Goal: Information Seeking & Learning: Check status

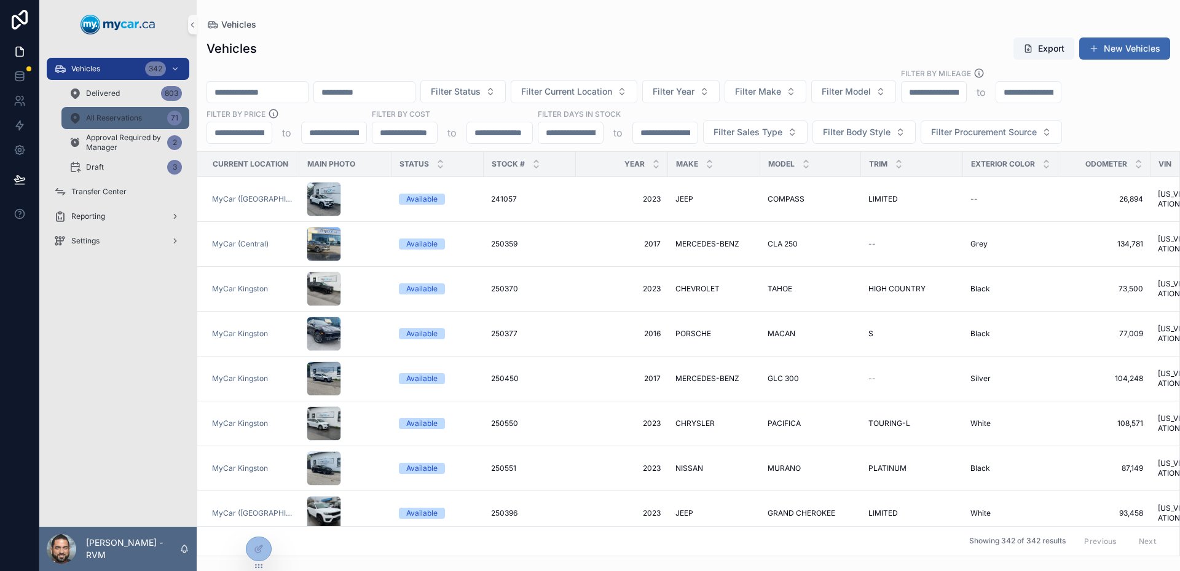
click at [116, 115] on span "All Reservations" at bounding box center [114, 118] width 56 height 10
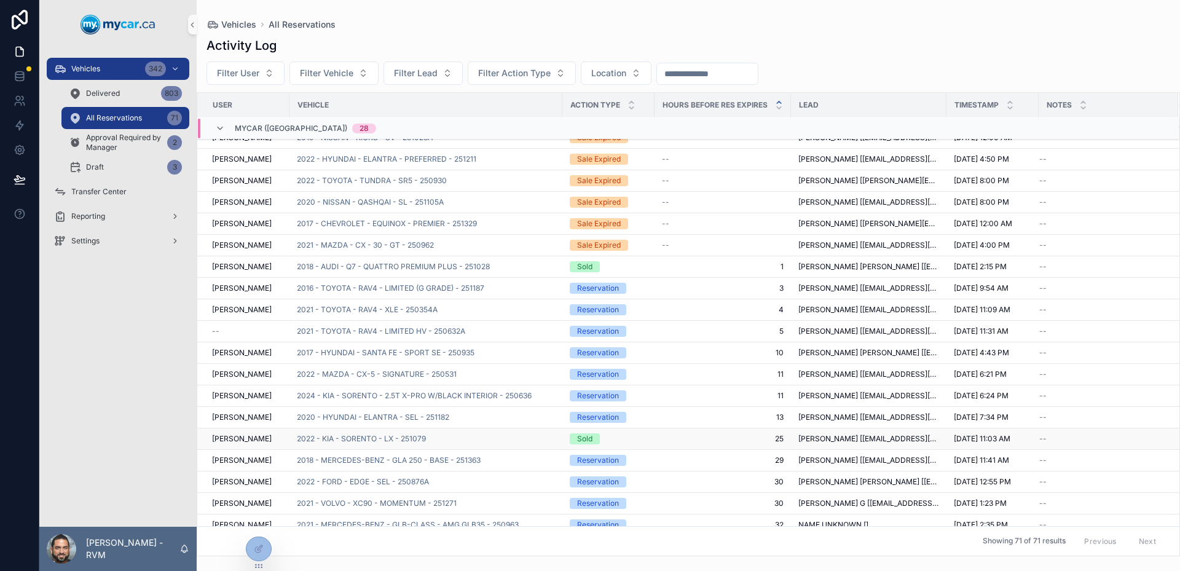
scroll to position [504, 0]
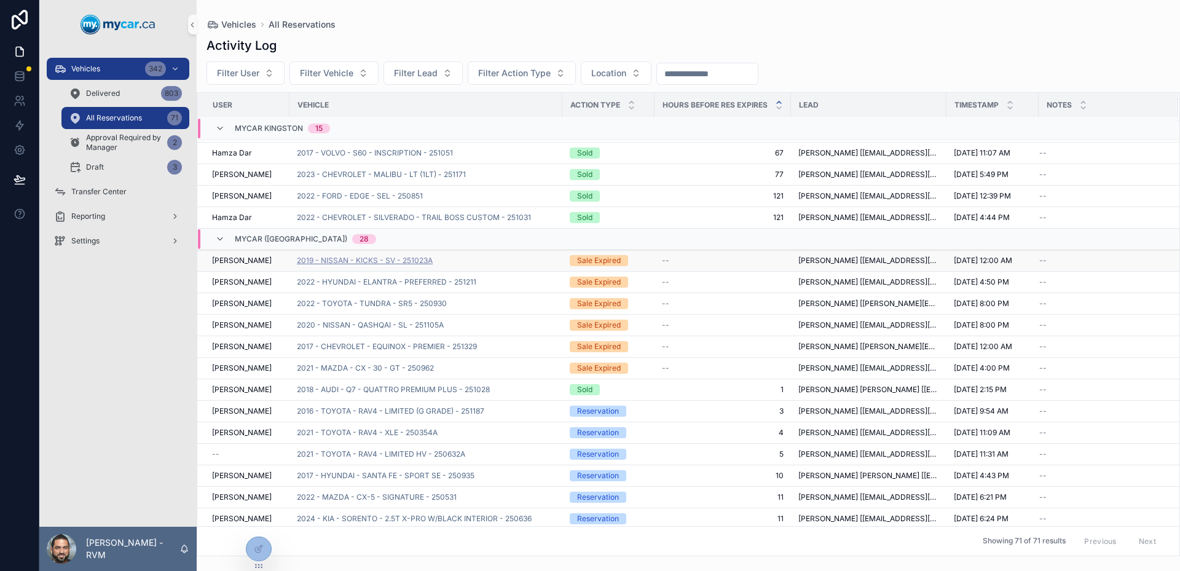
click at [432, 262] on span "2019 - NISSAN - KICKS - SV - 251023A" at bounding box center [365, 261] width 136 height 10
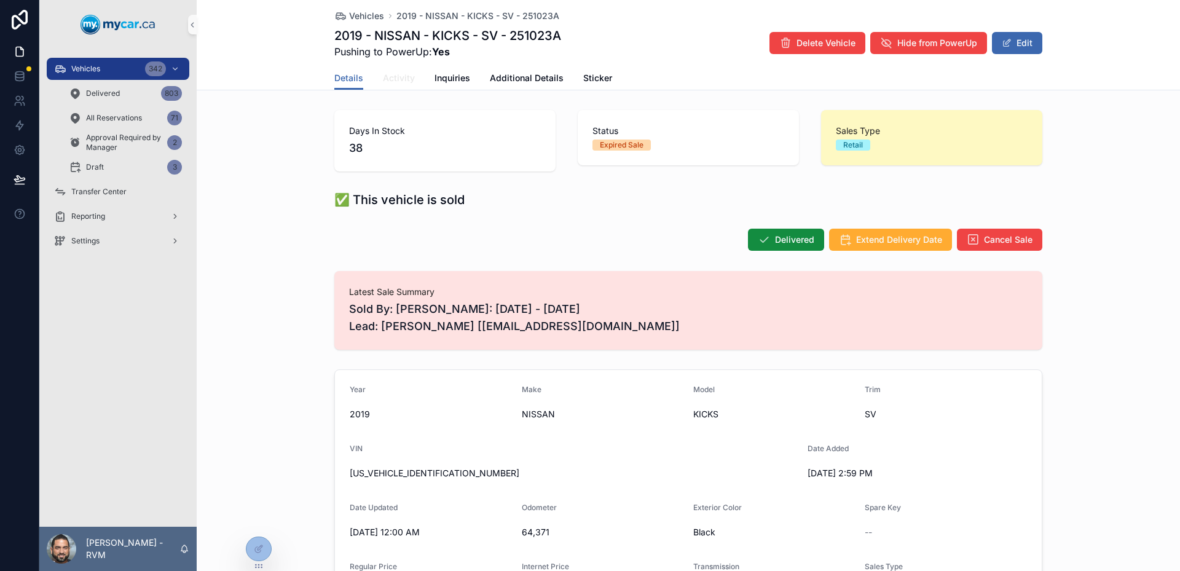
click at [399, 84] on span "Activity" at bounding box center [399, 78] width 32 height 12
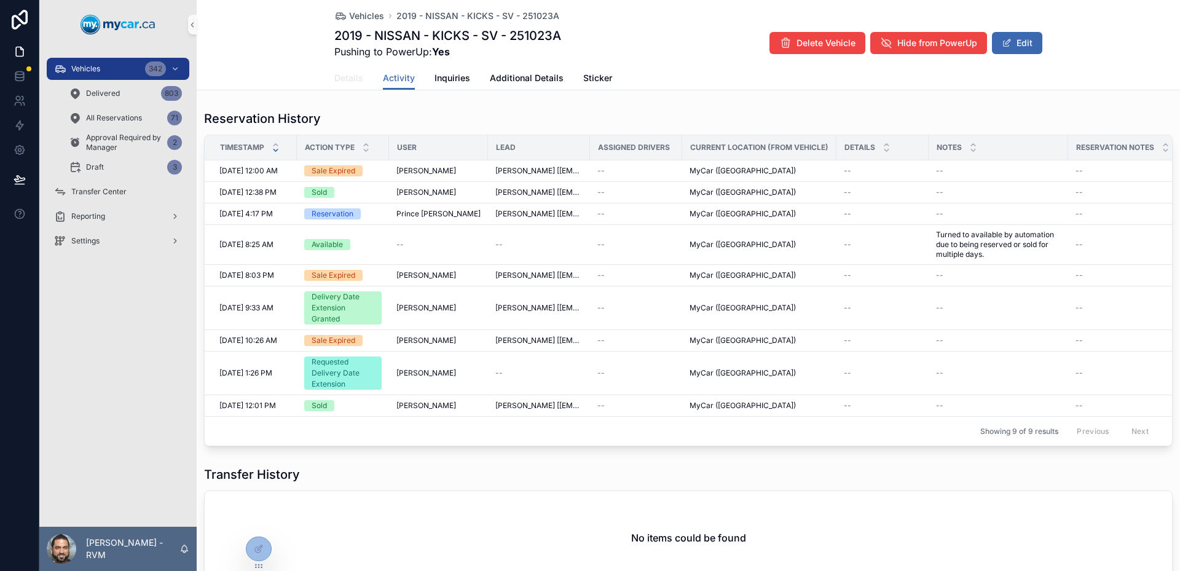
click at [340, 81] on span "Details" at bounding box center [348, 78] width 29 height 12
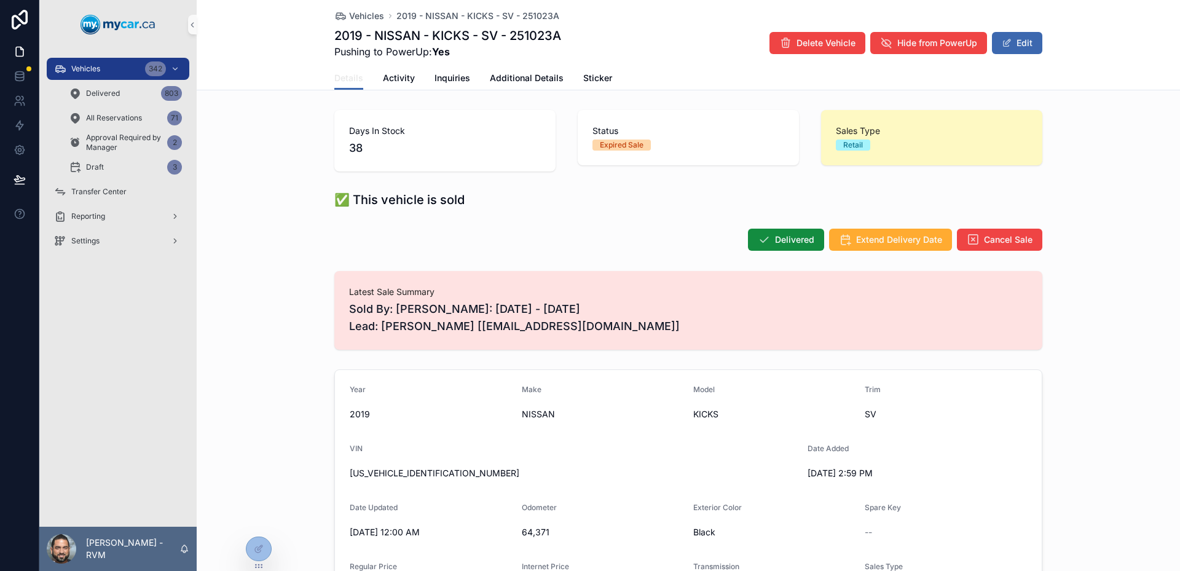
click at [339, 80] on span "Details" at bounding box center [348, 78] width 29 height 12
click at [360, 15] on span "Vehicles" at bounding box center [366, 16] width 35 height 12
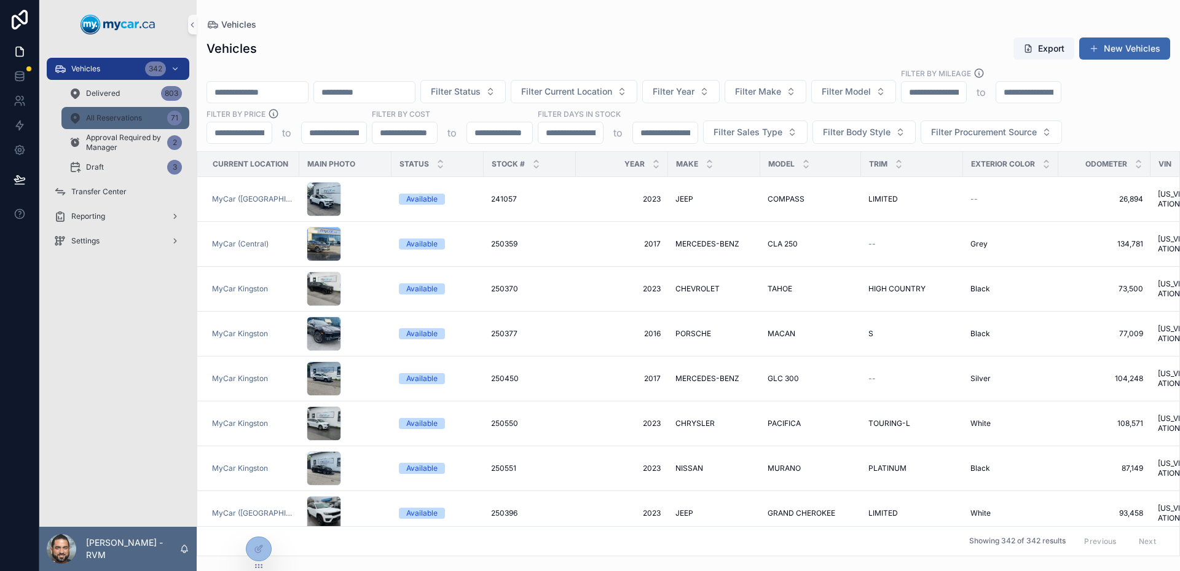
click at [142, 119] on div "All Reservations 71" at bounding box center [125, 118] width 113 height 20
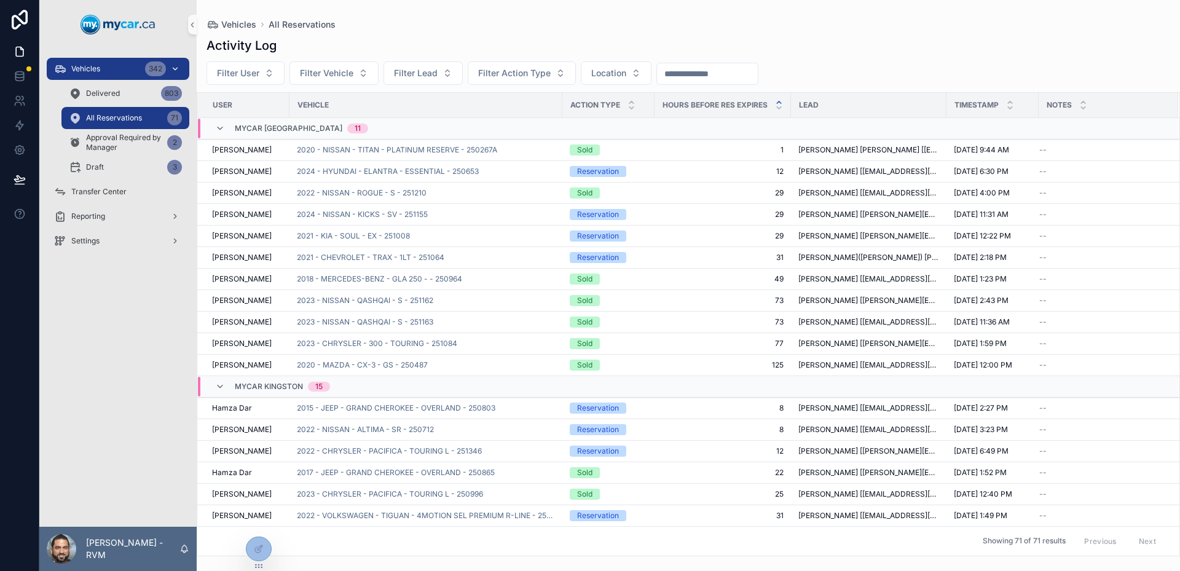
click at [126, 67] on div "Vehicles 342" at bounding box center [118, 69] width 128 height 20
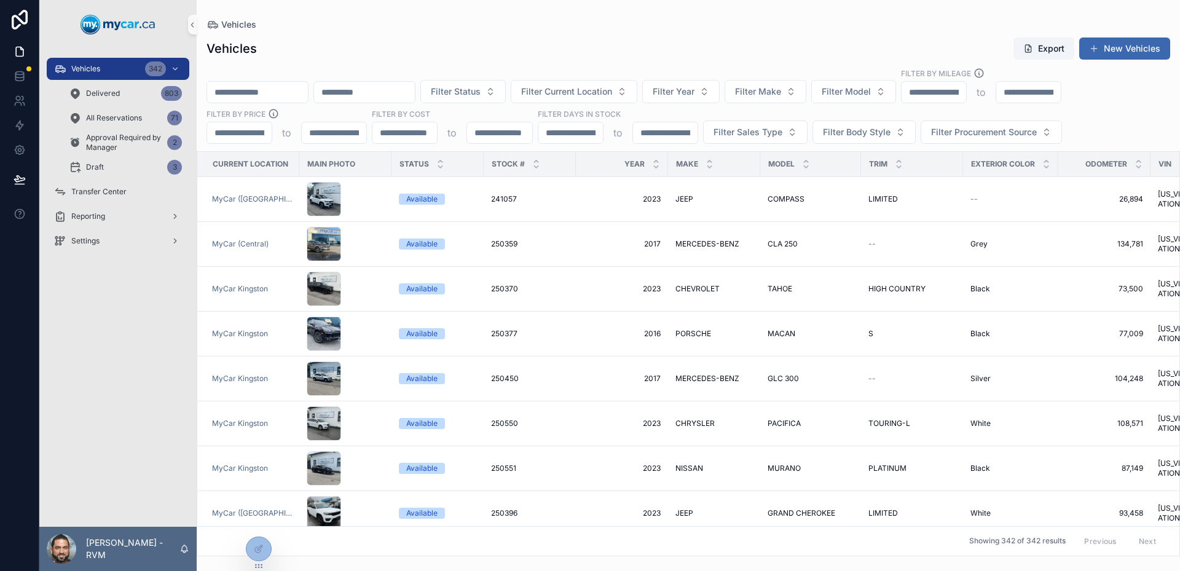
drag, startPoint x: 126, startPoint y: 67, endPoint x: 268, endPoint y: 93, distance: 144.4
click at [268, 93] on input "scrollable content" at bounding box center [257, 92] width 101 height 17
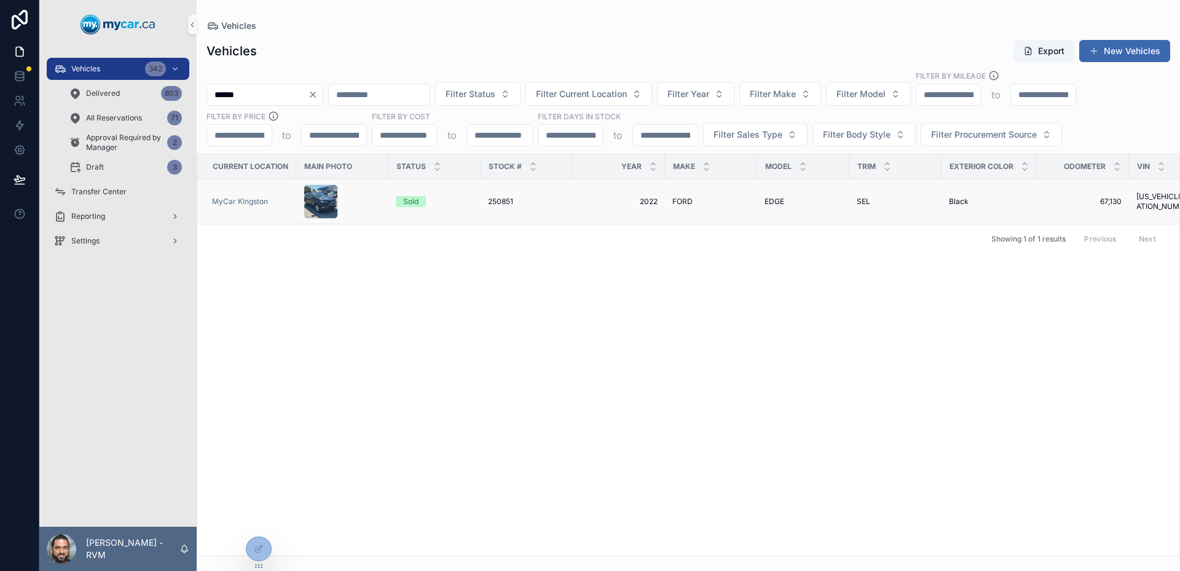
type input "******"
click at [375, 189] on div "scrollable content" at bounding box center [342, 201] width 77 height 34
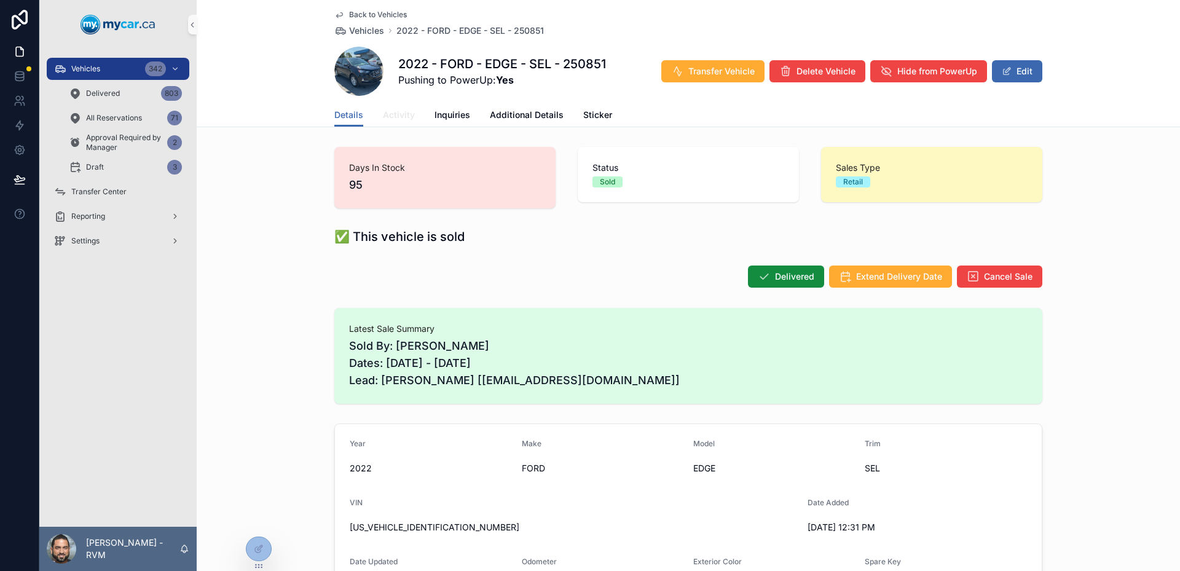
scroll to position [9, 0]
click at [383, 115] on span "Activity" at bounding box center [399, 115] width 32 height 12
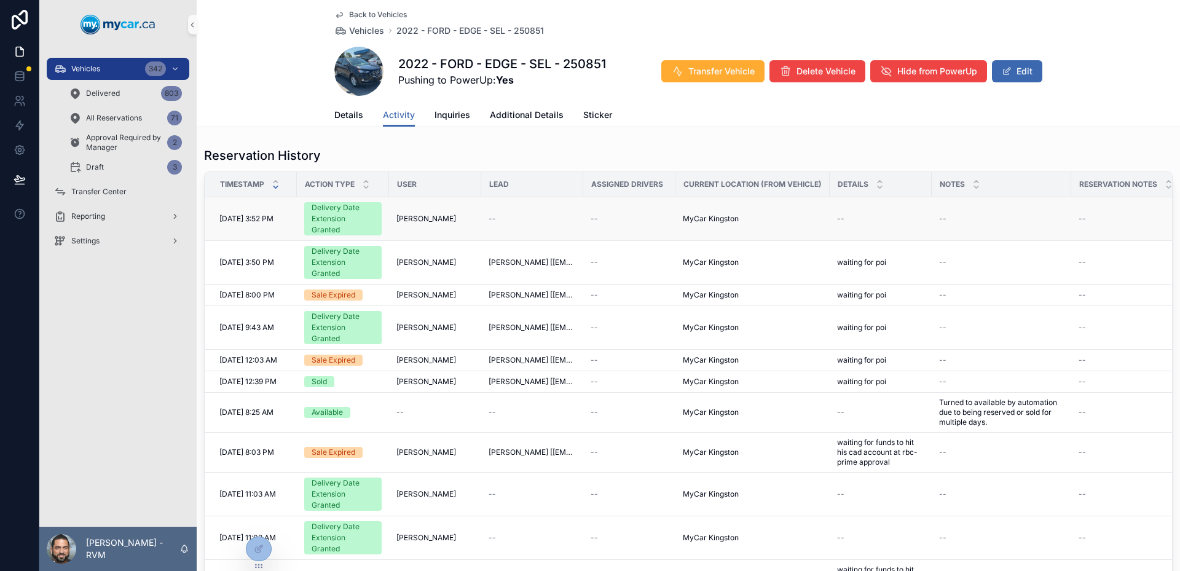
click at [347, 221] on div "Delivery Date Extension Granted" at bounding box center [343, 218] width 63 height 33
click at [358, 259] on div "Delivery Date Extension Granted" at bounding box center [343, 262] width 63 height 33
drag, startPoint x: 356, startPoint y: 278, endPoint x: 305, endPoint y: 234, distance: 67.1
click at [305, 234] on div "Delivery Date Extension Granted" at bounding box center [342, 218] width 77 height 33
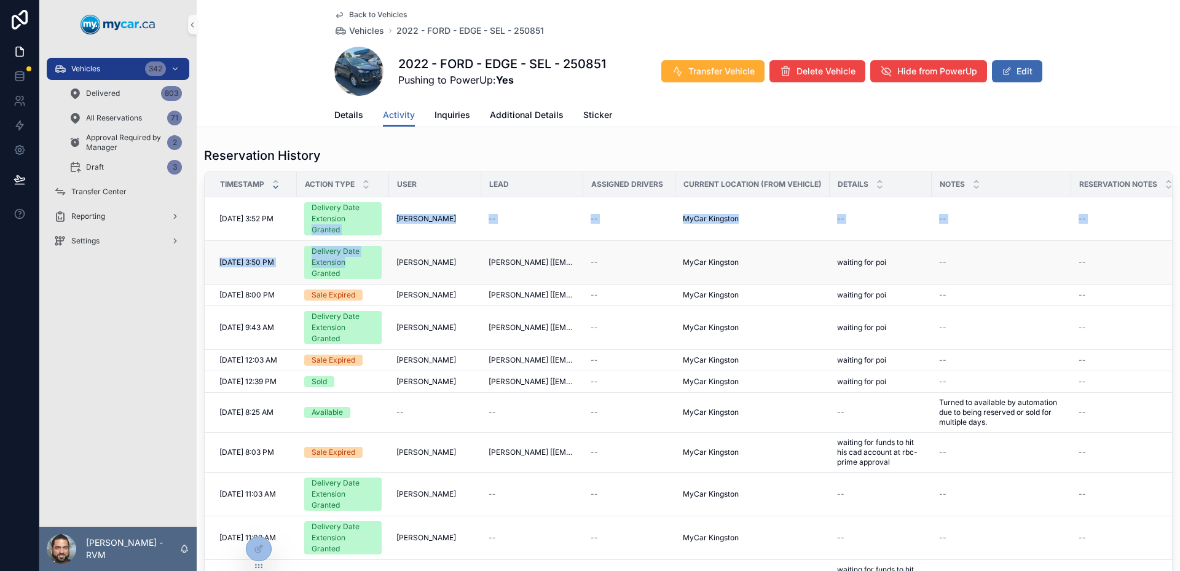
drag, startPoint x: 305, startPoint y: 234, endPoint x: 339, endPoint y: 269, distance: 48.2
click at [339, 269] on div "Delivery Date Extension Granted" at bounding box center [343, 262] width 63 height 33
click at [349, 11] on span "Back to Vehicles" at bounding box center [378, 15] width 58 height 10
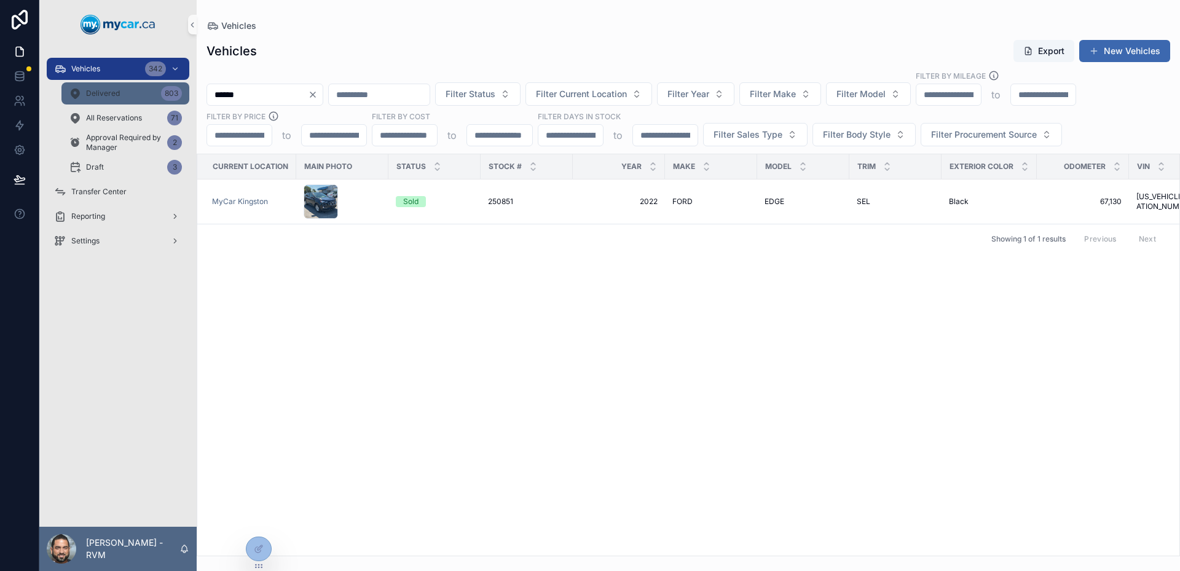
drag, startPoint x: 285, startPoint y: 86, endPoint x: 187, endPoint y: 96, distance: 98.2
click at [163, 80] on div "Vehicles 342 Delivered 803 All Reservations 71 Approval Required by Manager 2 D…" at bounding box center [609, 285] width 1140 height 571
click at [129, 117] on span "All Reservations" at bounding box center [114, 118] width 56 height 10
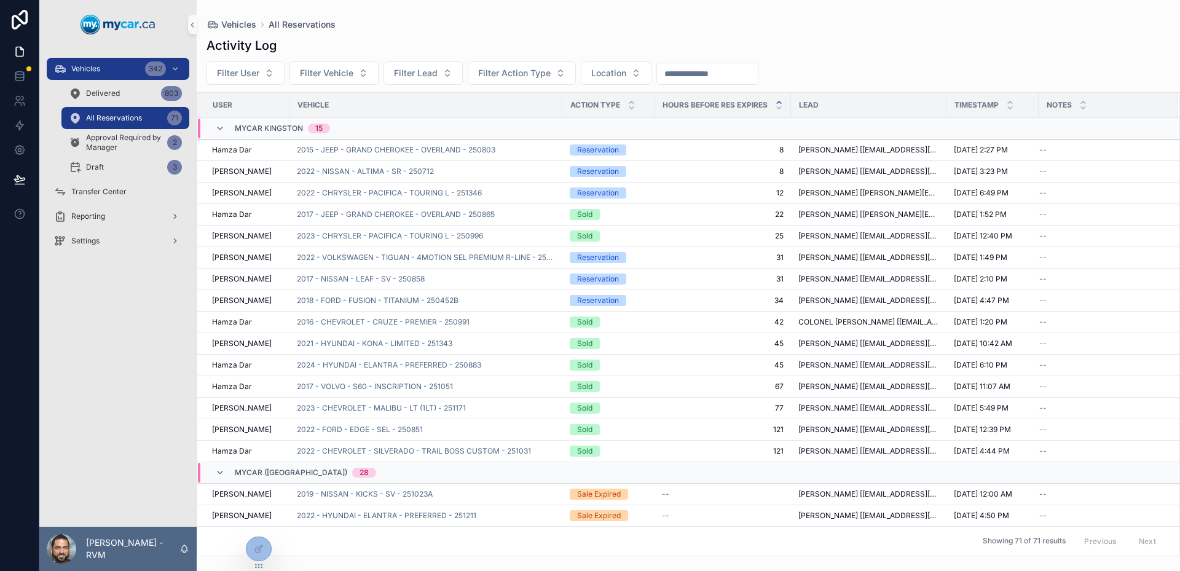
scroll to position [263, 0]
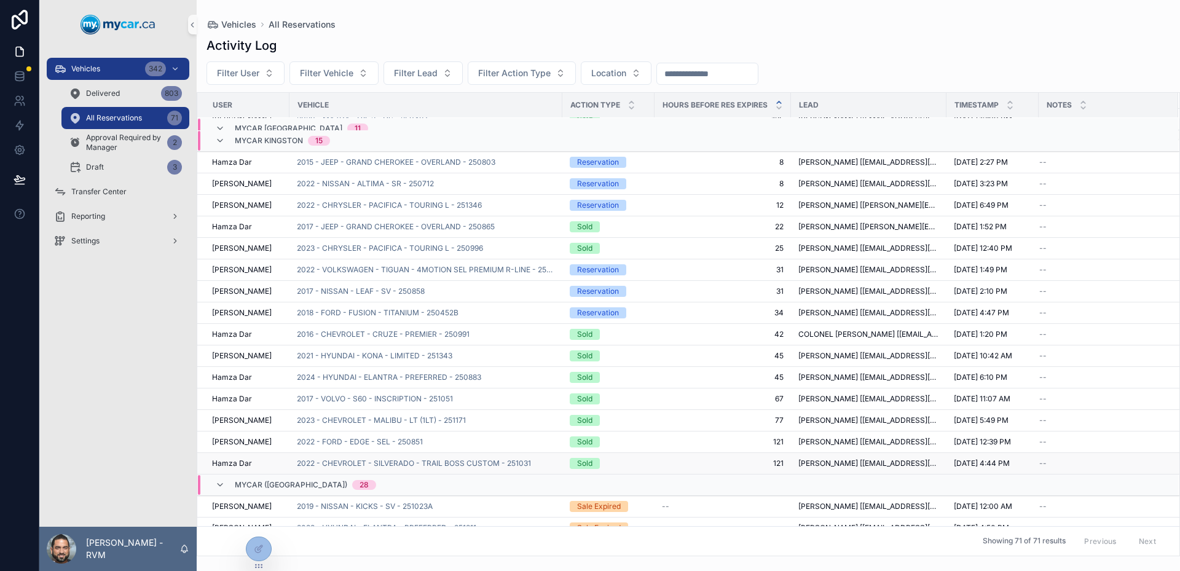
click at [405, 468] on td "2022 - CHEVROLET - SILVERADO - TRAIL BOSS CUSTOM - 251031" at bounding box center [425, 464] width 273 height 22
click at [402, 464] on span "2022 - CHEVROLET - SILVERADO - TRAIL BOSS CUSTOM - 251031" at bounding box center [414, 463] width 234 height 10
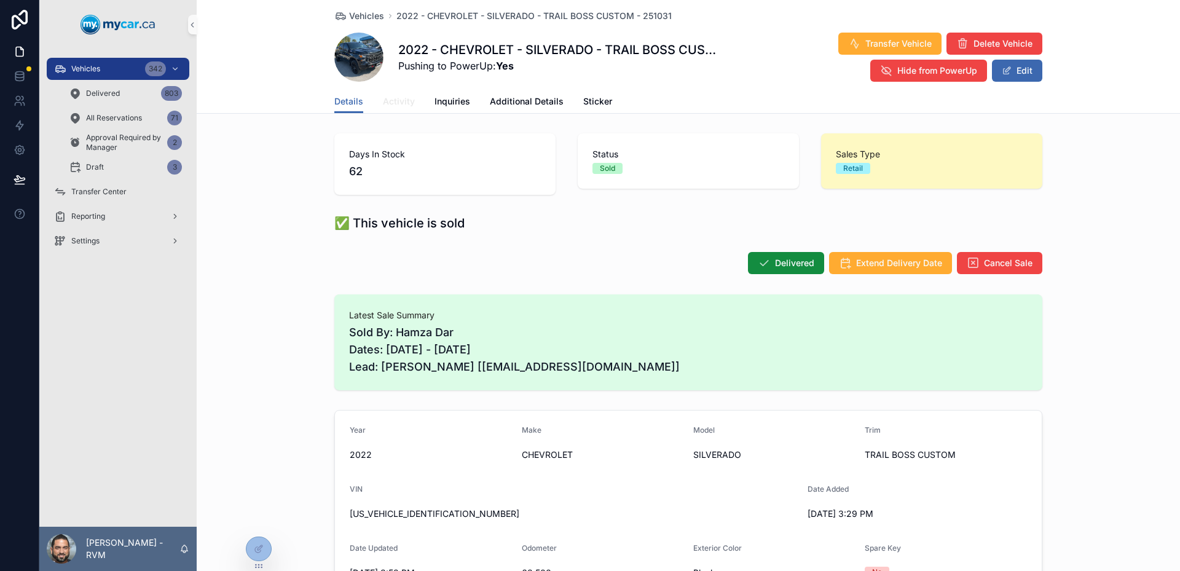
click at [390, 97] on span "Activity" at bounding box center [399, 101] width 32 height 12
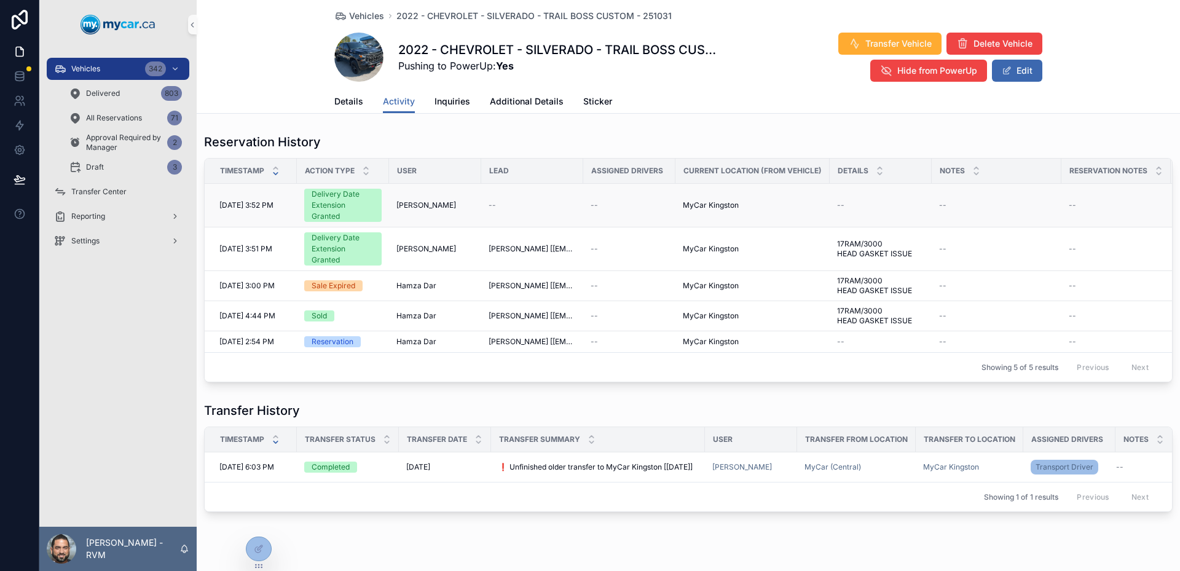
click at [476, 201] on td "[PERSON_NAME]" at bounding box center [435, 206] width 92 height 44
click at [273, 208] on span "[DATE] 3:52 PM" at bounding box center [246, 205] width 54 height 10
drag, startPoint x: 283, startPoint y: 208, endPoint x: 230, endPoint y: 206, distance: 52.3
click at [230, 206] on span "[DATE] 3:52 PM" at bounding box center [246, 205] width 54 height 10
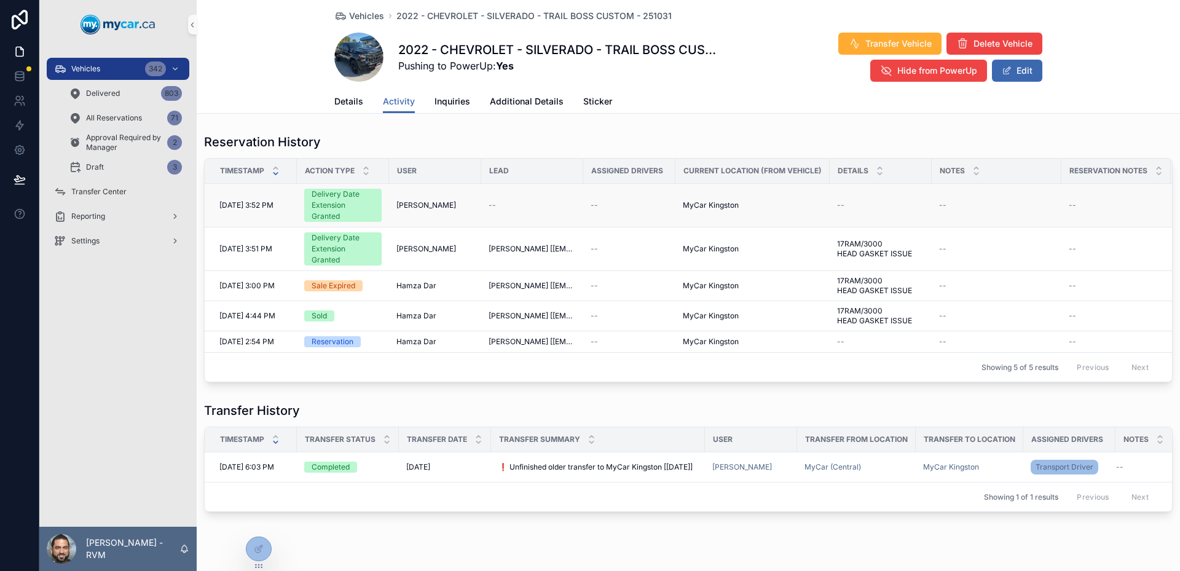
drag, startPoint x: 230, startPoint y: 206, endPoint x: 281, endPoint y: 206, distance: 51.0
click at [273, 206] on span "[DATE] 3:52 PM" at bounding box center [246, 205] width 54 height 10
click at [425, 217] on td "[PERSON_NAME]" at bounding box center [435, 206] width 92 height 44
drag, startPoint x: 425, startPoint y: 217, endPoint x: 541, endPoint y: 220, distance: 116.2
click at [541, 220] on tr "9/30/2025 3:52 PM 9/30/2025 3:52 PM Delivery Date Extension Granted Shawn Cyr -…" at bounding box center [1061, 206] width 1713 height 44
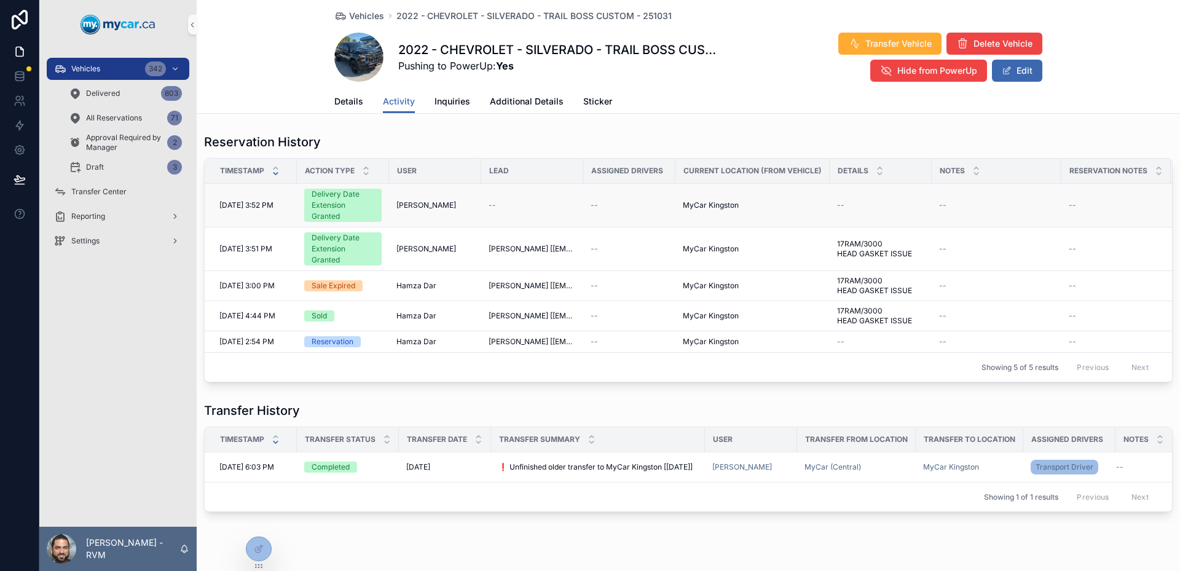
click at [742, 206] on div "MyCar Kingston" at bounding box center [752, 205] width 139 height 10
drag, startPoint x: 723, startPoint y: 195, endPoint x: 707, endPoint y: 189, distance: 16.9
click at [707, 189] on td "MyCar Kingston" at bounding box center [752, 206] width 154 height 44
click at [703, 191] on td "MyCar Kingston" at bounding box center [752, 206] width 154 height 44
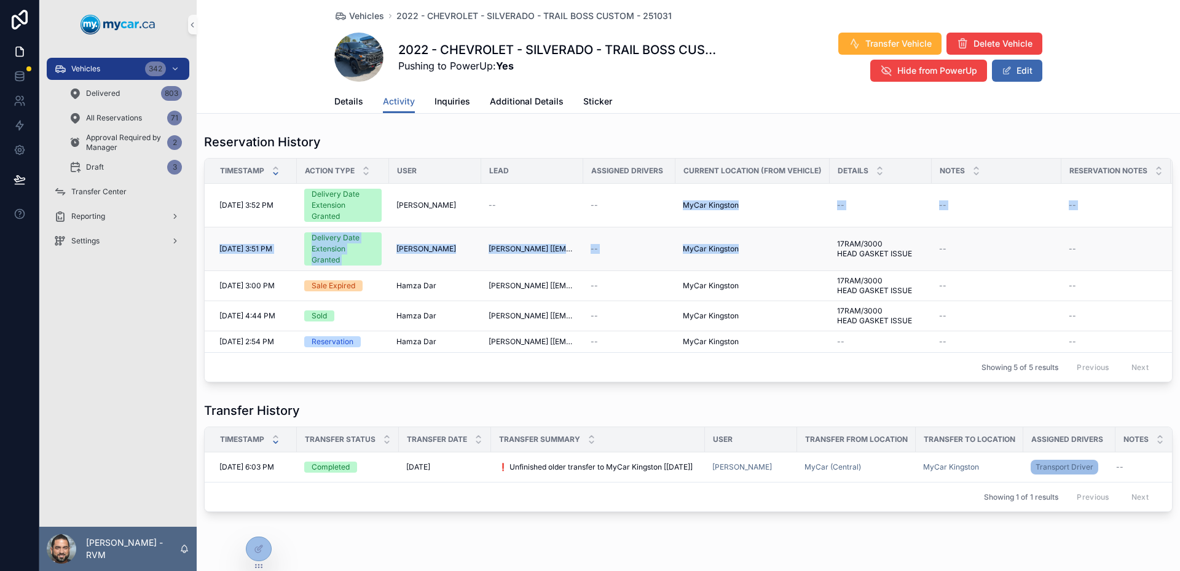
drag, startPoint x: 679, startPoint y: 194, endPoint x: 780, endPoint y: 232, distance: 107.7
click at [779, 232] on tbody "9/30/2025 3:52 PM 9/30/2025 3:52 PM Delivery Date Extension Granted Shawn Cyr -…" at bounding box center [1061, 268] width 1713 height 169
click at [781, 232] on td "MyCar Kingston" at bounding box center [752, 249] width 154 height 44
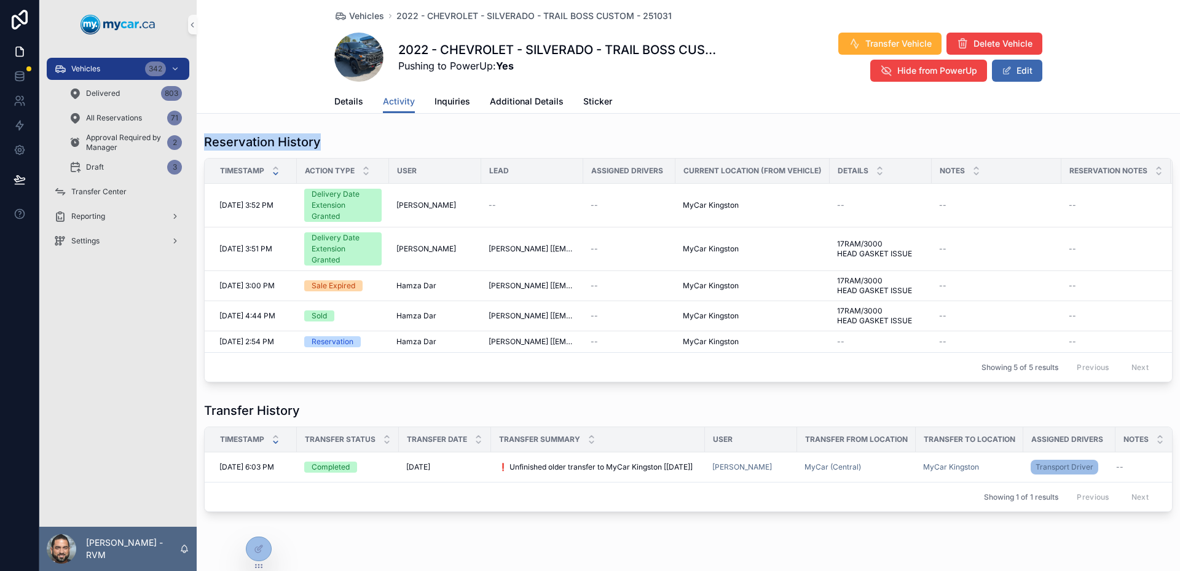
click at [695, 120] on div "Vehicles 2022 - CHEVROLET - SILVERADO - TRAIL BOSS CUSTOM - 251031 2022 - CHEVR…" at bounding box center [688, 297] width 983 height 595
click at [835, 202] on td "--" at bounding box center [880, 206] width 102 height 44
drag, startPoint x: 820, startPoint y: 195, endPoint x: 1131, endPoint y: 213, distance: 311.4
click at [1131, 213] on tr "9/30/2025 3:52 PM 9/30/2025 3:52 PM Delivery Date Extension Granted Shawn Cyr -…" at bounding box center [1061, 206] width 1713 height 44
click at [1131, 213] on td "--" at bounding box center [1115, 206] width 109 height 44
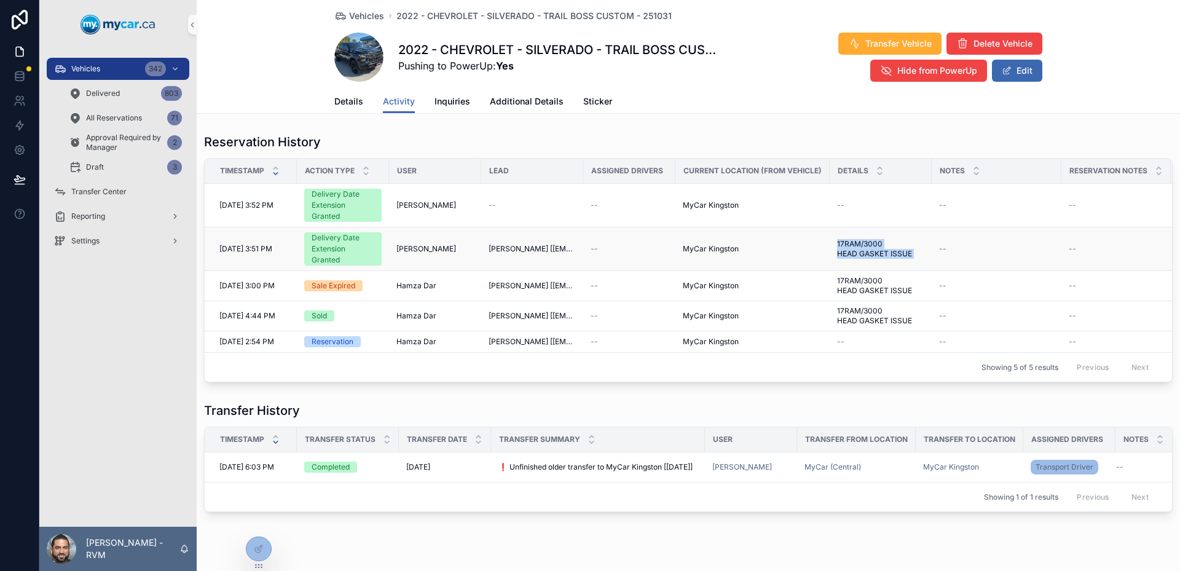
drag, startPoint x: 938, startPoint y: 261, endPoint x: 817, endPoint y: 253, distance: 121.9
click at [817, 253] on tr "[DATE] 3:51 PM [DATE] 3:51 PM Delivery Date Extension Granted [PERSON_NAME] [PE…" at bounding box center [1061, 249] width 1713 height 44
click at [817, 253] on div "MyCar Kingston" at bounding box center [752, 249] width 139 height 10
drag, startPoint x: 817, startPoint y: 253, endPoint x: 932, endPoint y: 258, distance: 115.6
click at [932, 258] on tr "[DATE] 3:51 PM [DATE] 3:51 PM Delivery Date Extension Granted [PERSON_NAME] [PE…" at bounding box center [1061, 249] width 1713 height 44
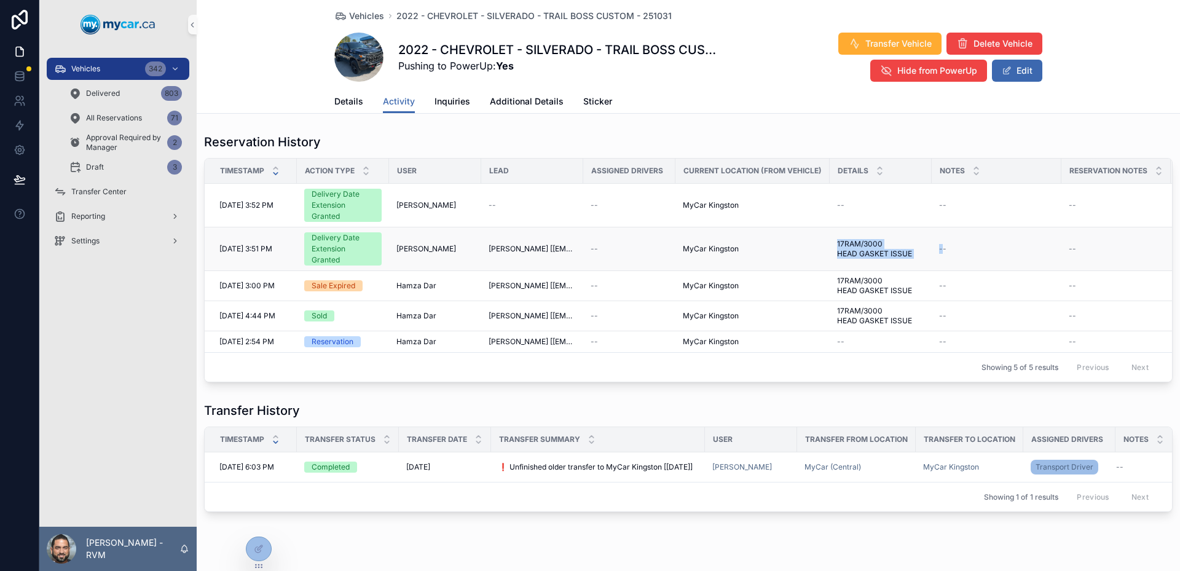
click at [933, 257] on td "--" at bounding box center [996, 249] width 130 height 44
click at [334, 106] on span "Details" at bounding box center [348, 101] width 29 height 12
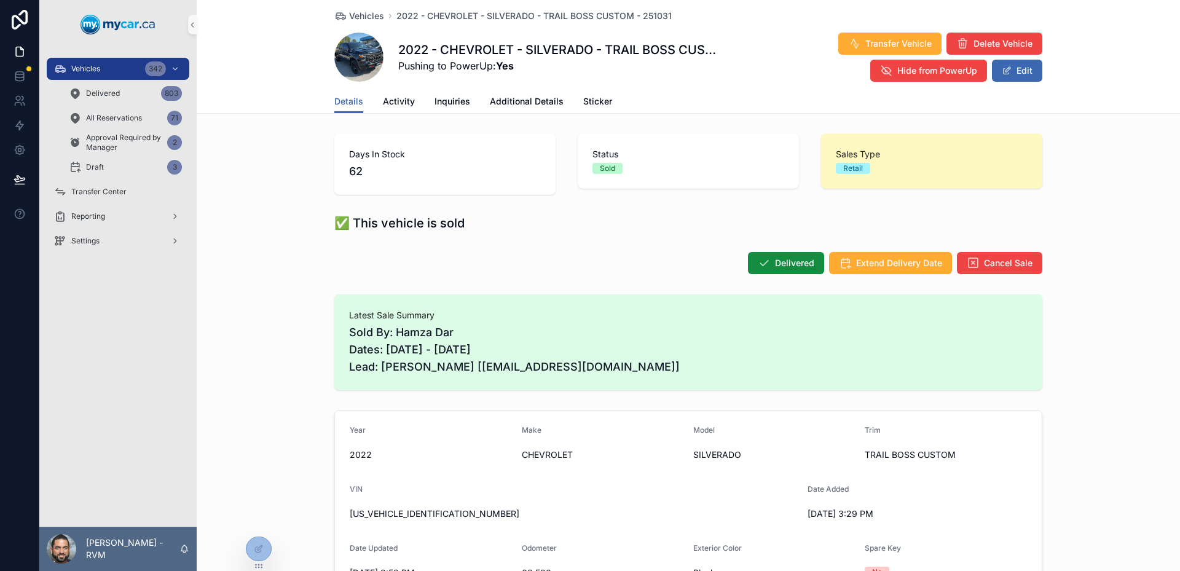
click at [353, 325] on span "Sold By: Hamza Dar Dates: [DATE] - [DATE] Lead: [PERSON_NAME] [[EMAIL_ADDRESS][…" at bounding box center [688, 350] width 678 height 52
drag, startPoint x: 353, startPoint y: 325, endPoint x: 514, endPoint y: 351, distance: 163.1
click at [514, 351] on span "Sold By: Hamza Dar Dates: [DATE] - [DATE] Lead: [PERSON_NAME] [[EMAIL_ADDRESS][…" at bounding box center [688, 350] width 678 height 52
click at [396, 111] on link "Activity" at bounding box center [399, 102] width 32 height 25
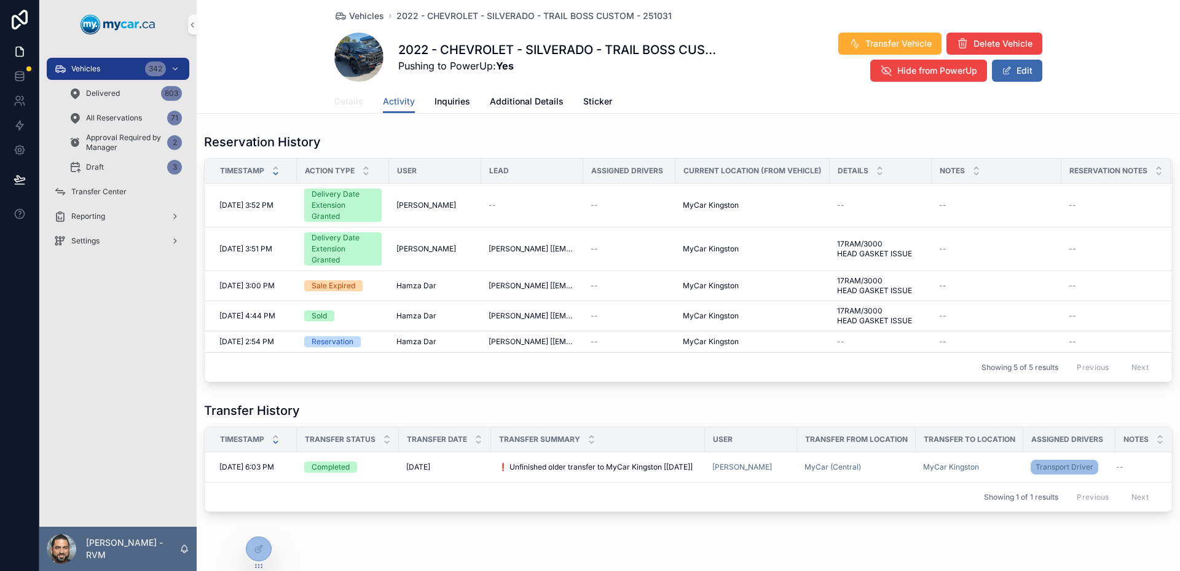
click at [355, 98] on span "Details" at bounding box center [348, 101] width 29 height 12
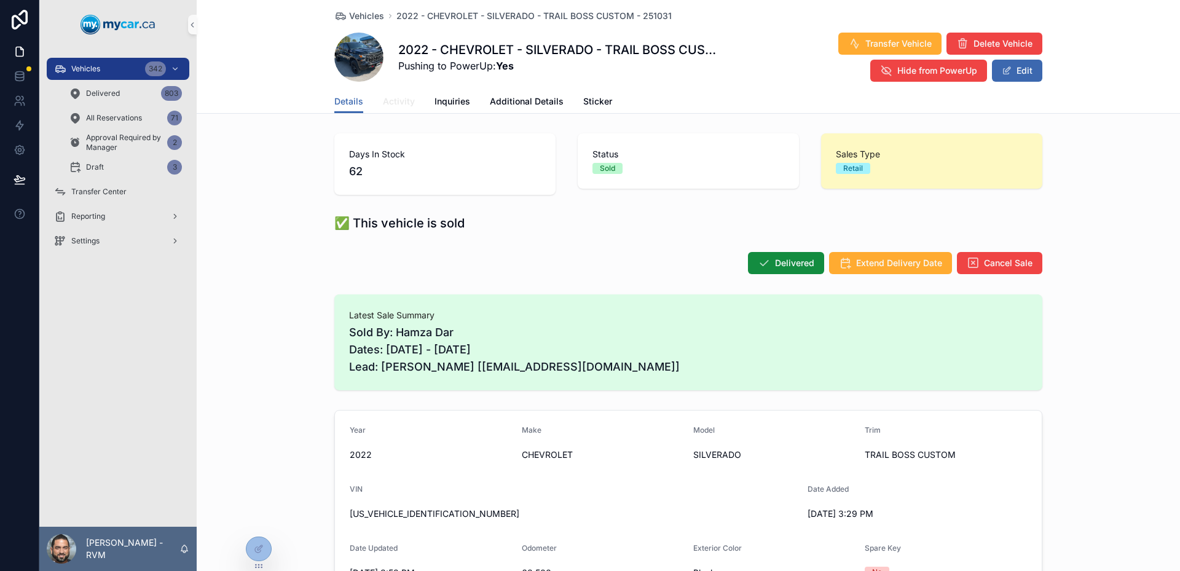
click at [402, 102] on span "Activity" at bounding box center [399, 101] width 32 height 12
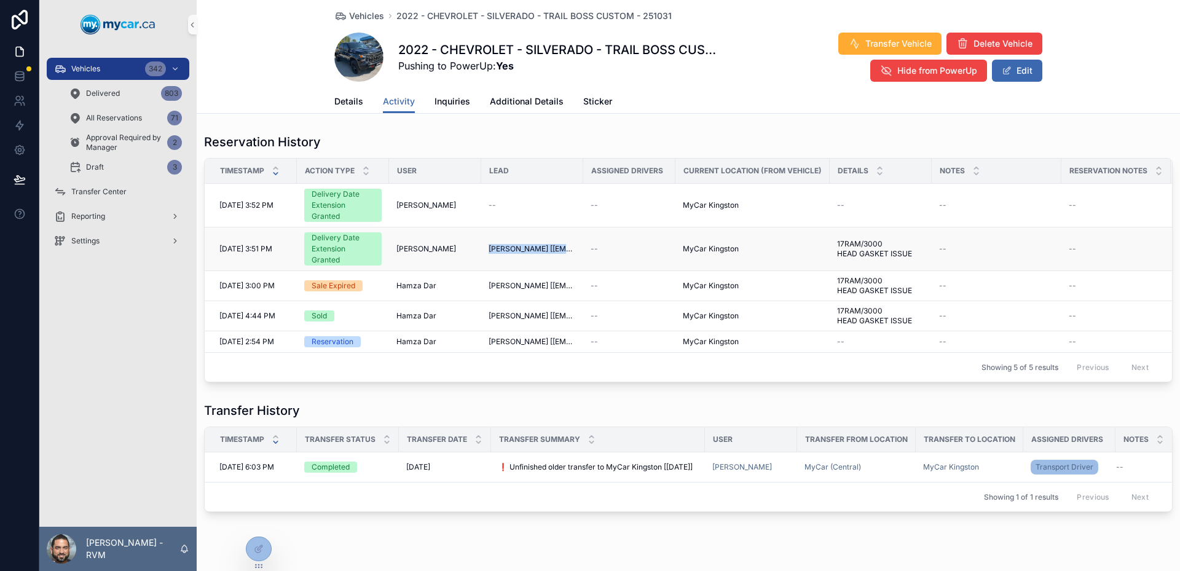
drag, startPoint x: 483, startPoint y: 243, endPoint x: 587, endPoint y: 247, distance: 103.9
click at [587, 247] on tr "[DATE] 3:51 PM [DATE] 3:51 PM Delivery Date Extension Granted [PERSON_NAME] [PE…" at bounding box center [1061, 249] width 1713 height 44
click at [562, 241] on td "[PERSON_NAME] [[EMAIL_ADDRESS][DOMAIN_NAME]]" at bounding box center [532, 249] width 102 height 44
click at [391, 256] on td "[PERSON_NAME]" at bounding box center [435, 249] width 92 height 44
drag, startPoint x: 391, startPoint y: 256, endPoint x: 439, endPoint y: 246, distance: 48.9
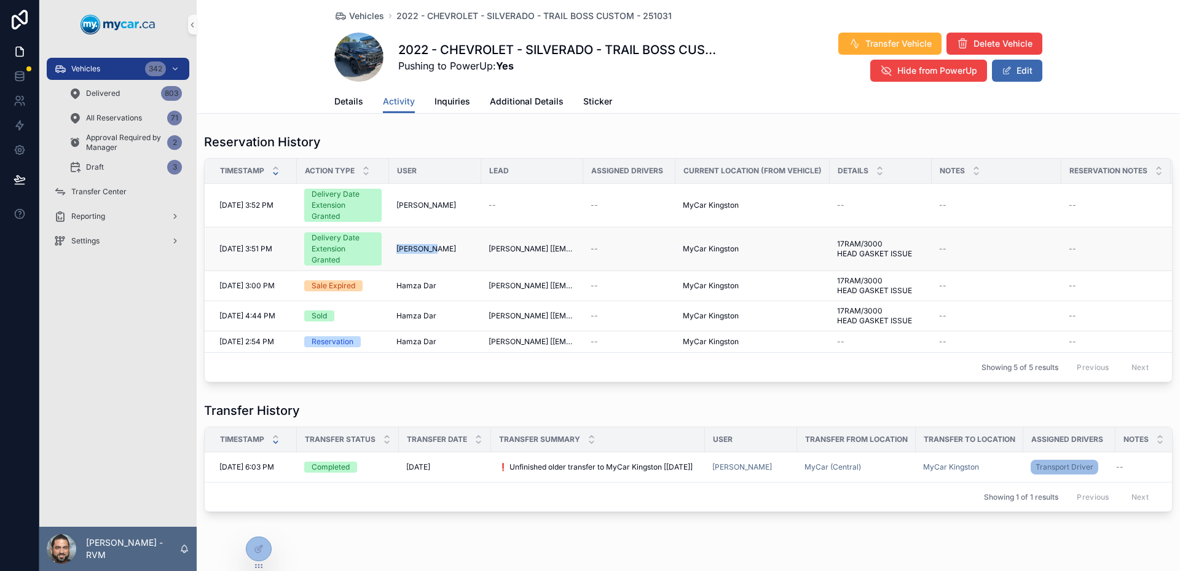
click at [439, 246] on td "[PERSON_NAME]" at bounding box center [435, 249] width 92 height 44
click at [439, 246] on div "[PERSON_NAME]" at bounding box center [434, 249] width 77 height 10
drag, startPoint x: 525, startPoint y: 248, endPoint x: 573, endPoint y: 252, distance: 48.1
click at [568, 252] on td "[PERSON_NAME] [[EMAIL_ADDRESS][DOMAIN_NAME]]" at bounding box center [532, 249] width 102 height 44
click at [573, 252] on span "[PERSON_NAME] [[EMAIL_ADDRESS][DOMAIN_NAME]]" at bounding box center [531, 249] width 87 height 10
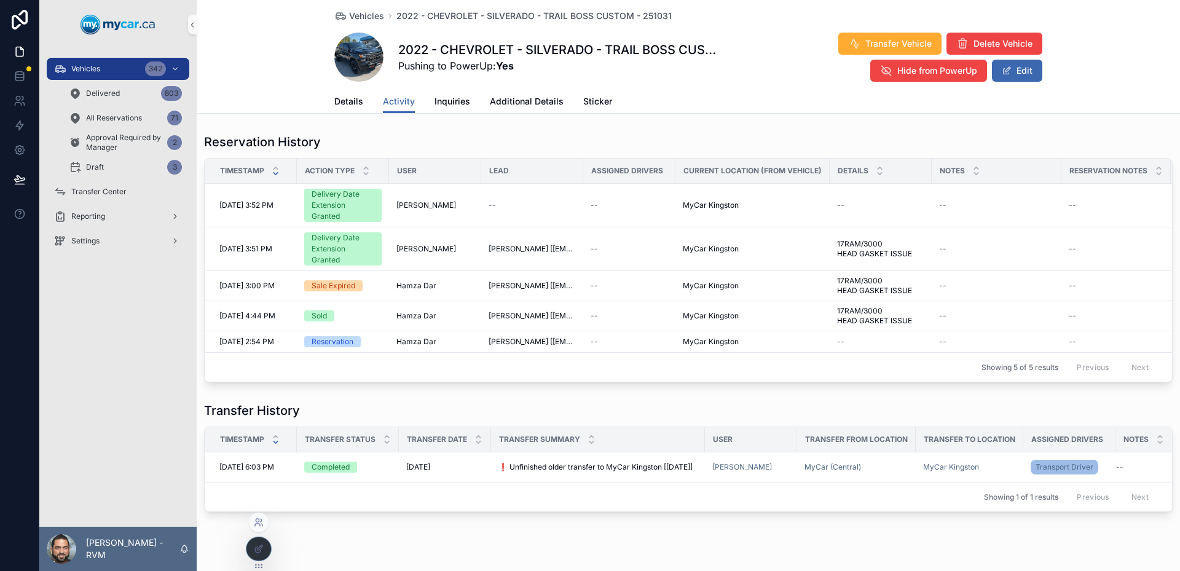
click at [255, 519] on icon at bounding box center [259, 522] width 10 height 10
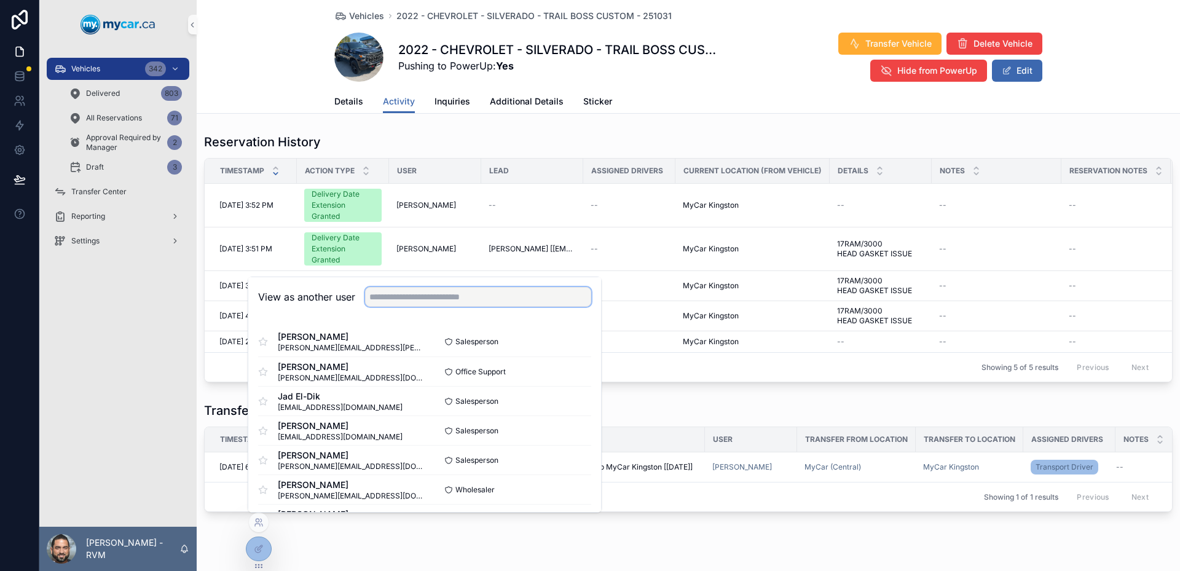
click at [429, 300] on input "text" at bounding box center [478, 297] width 226 height 20
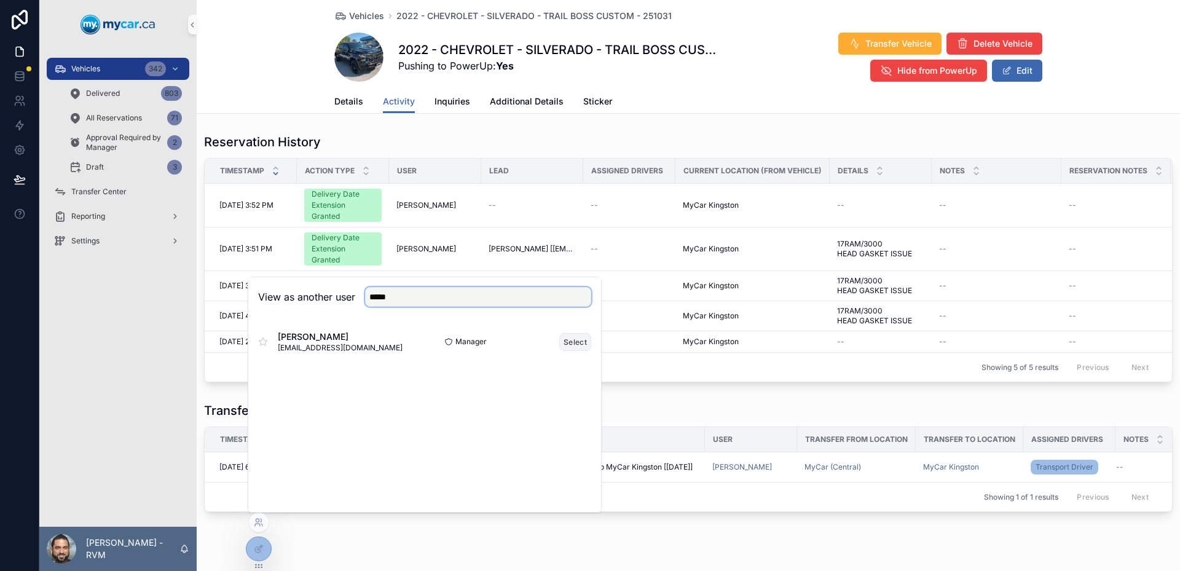
type input "*****"
click at [566, 343] on button "Select" at bounding box center [575, 342] width 32 height 18
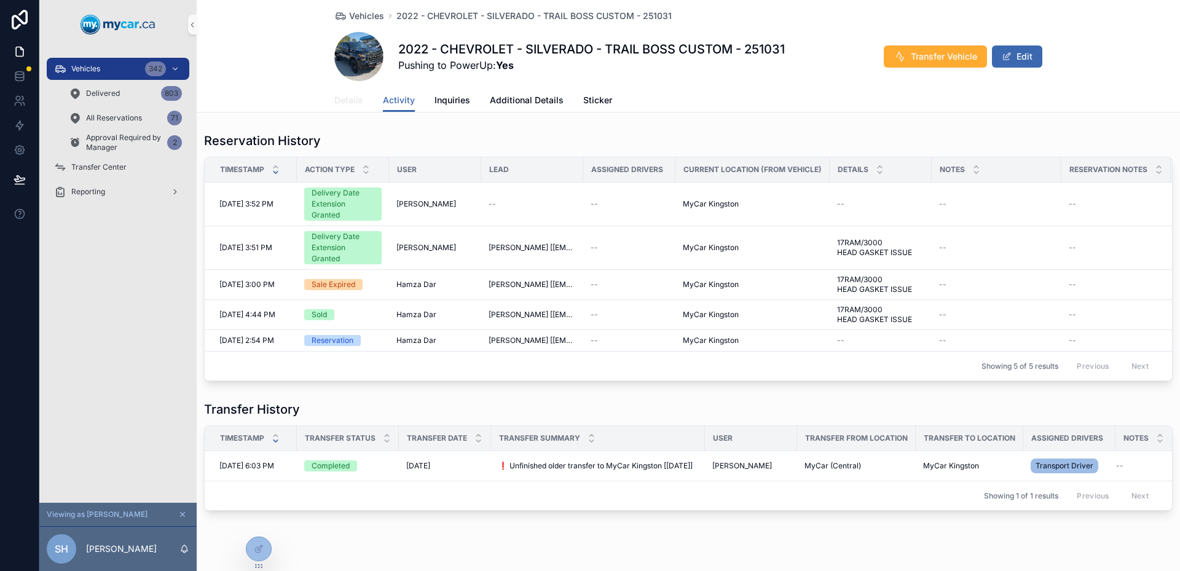
click at [347, 107] on link "Details" at bounding box center [348, 101] width 29 height 25
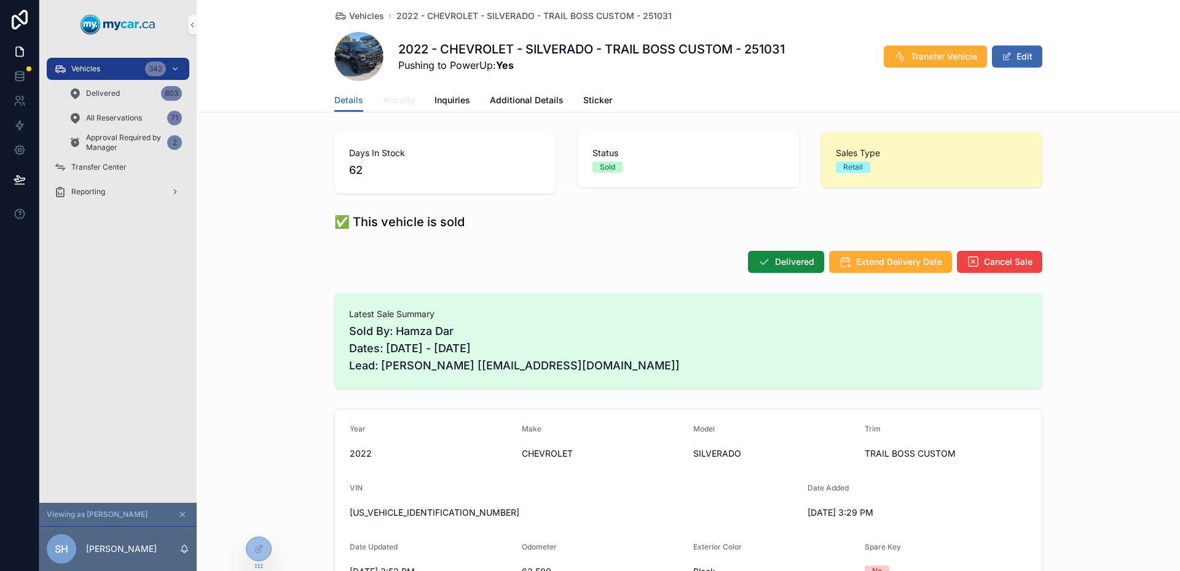
click at [394, 104] on span "Activity" at bounding box center [399, 100] width 32 height 12
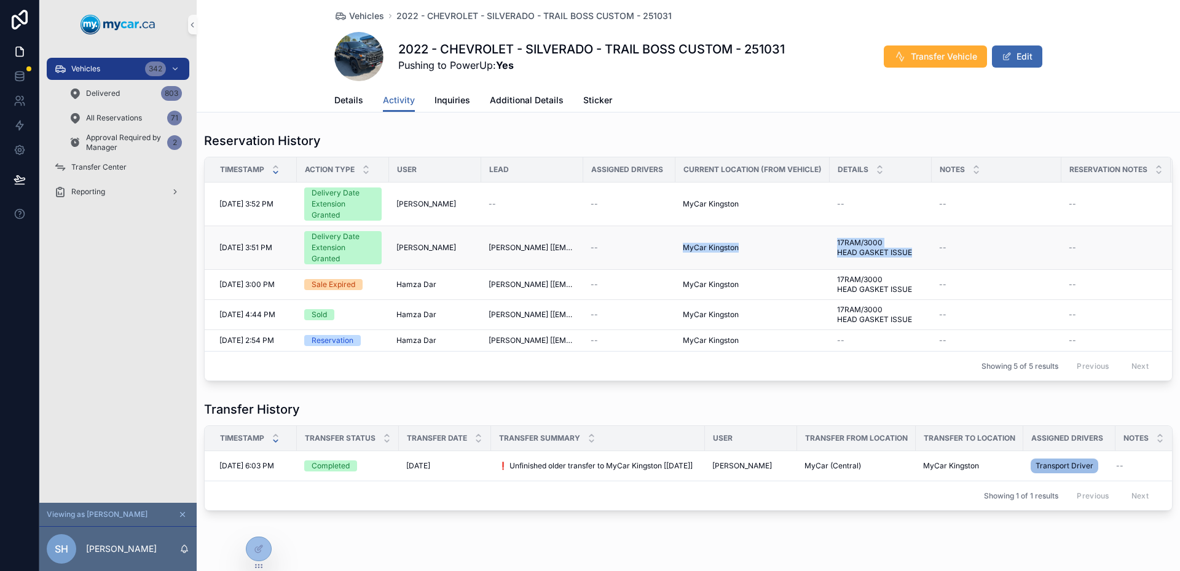
drag, startPoint x: 671, startPoint y: 248, endPoint x: 914, endPoint y: 252, distance: 243.3
click at [914, 252] on tr "[DATE] 3:51 PM [DATE] 3:51 PM Delivery Date Extension Granted [PERSON_NAME] [PE…" at bounding box center [1061, 248] width 1713 height 44
click at [914, 252] on span "17RAM/3000 HEAD GASKET ISSUE" at bounding box center [880, 248] width 87 height 20
drag, startPoint x: 914, startPoint y: 252, endPoint x: 827, endPoint y: 239, distance: 88.2
click at [827, 239] on tr "[DATE] 3:51 PM [DATE] 3:51 PM Delivery Date Extension Granted [PERSON_NAME] [PE…" at bounding box center [1061, 248] width 1713 height 44
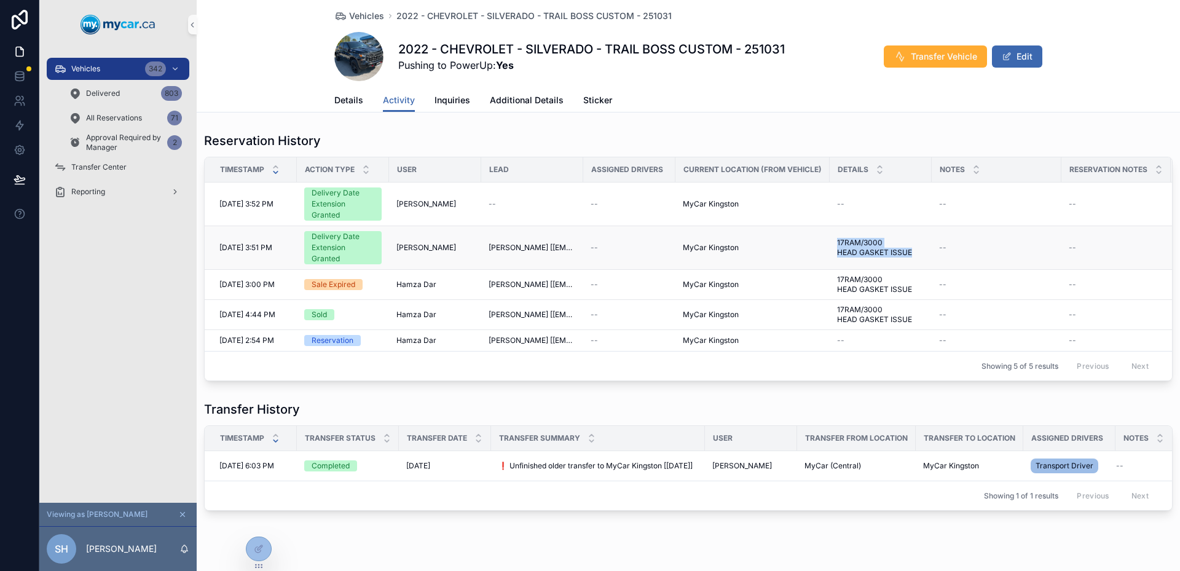
click at [827, 238] on td "MyCar Kingston" at bounding box center [752, 248] width 154 height 44
drag, startPoint x: 827, startPoint y: 238, endPoint x: 925, endPoint y: 245, distance: 98.5
click at [923, 245] on tr "[DATE] 3:51 PM [DATE] 3:51 PM Delivery Date Extension Granted [PERSON_NAME] [PE…" at bounding box center [1061, 248] width 1713 height 44
click at [925, 245] on td "17RAM/3000 HEAD GASKET ISSUE 17RAM/3000 HEAD GASKET ISSUE" at bounding box center [880, 248] width 102 height 44
click at [914, 255] on span "17RAM/3000 HEAD GASKET ISSUE" at bounding box center [880, 248] width 87 height 20
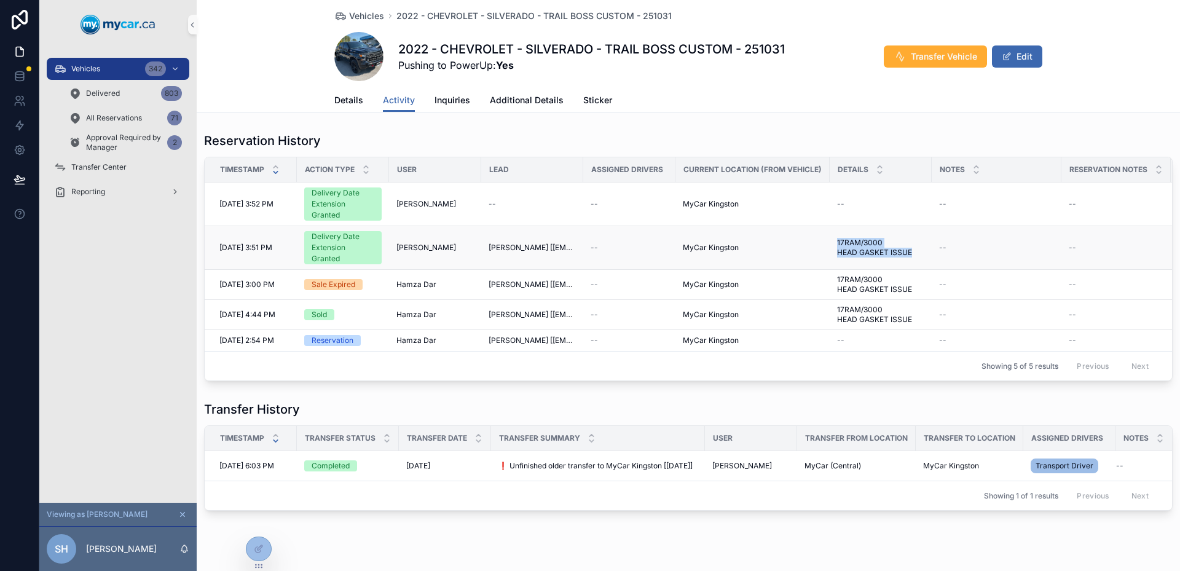
drag, startPoint x: 914, startPoint y: 255, endPoint x: 812, endPoint y: 232, distance: 104.5
click at [812, 232] on tr "[DATE] 3:51 PM [DATE] 3:51 PM Delivery Date Extension Granted [PERSON_NAME] [PE…" at bounding box center [1061, 248] width 1713 height 44
click at [812, 232] on td "MyCar Kingston" at bounding box center [752, 248] width 154 height 44
drag, startPoint x: 812, startPoint y: 232, endPoint x: 912, endPoint y: 256, distance: 103.4
click at [907, 254] on tr "[DATE] 3:51 PM [DATE] 3:51 PM Delivery Date Extension Granted [PERSON_NAME] [PE…" at bounding box center [1061, 248] width 1713 height 44
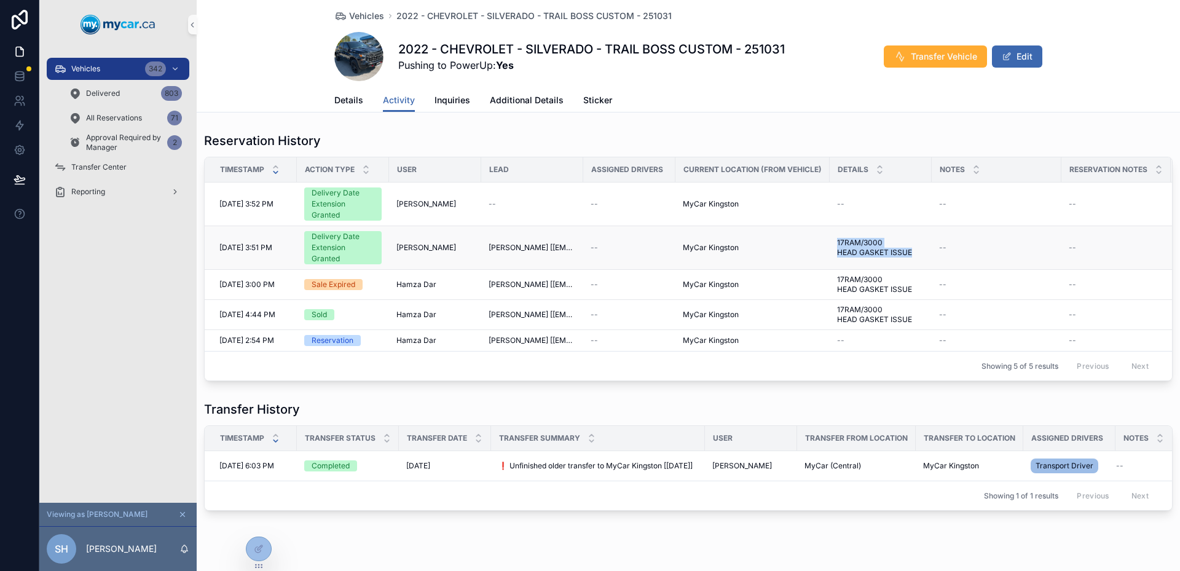
click at [912, 256] on span "17RAM/3000 HEAD GASKET ISSUE" at bounding box center [880, 248] width 87 height 20
click at [341, 108] on link "Details" at bounding box center [348, 101] width 29 height 25
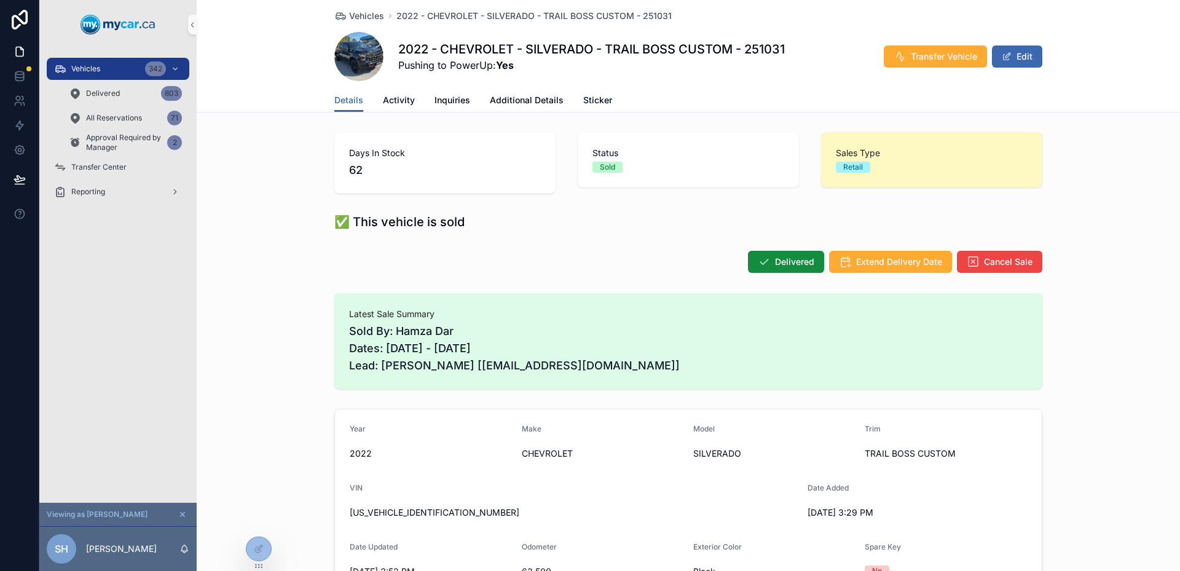
drag, startPoint x: 625, startPoint y: 368, endPoint x: 304, endPoint y: 319, distance: 325.0
click at [304, 319] on div "Latest Sale Summary Sold By: Hamza Dar Dates: [DATE] - [DATE] Lead: [PERSON_NAM…" at bounding box center [688, 341] width 983 height 106
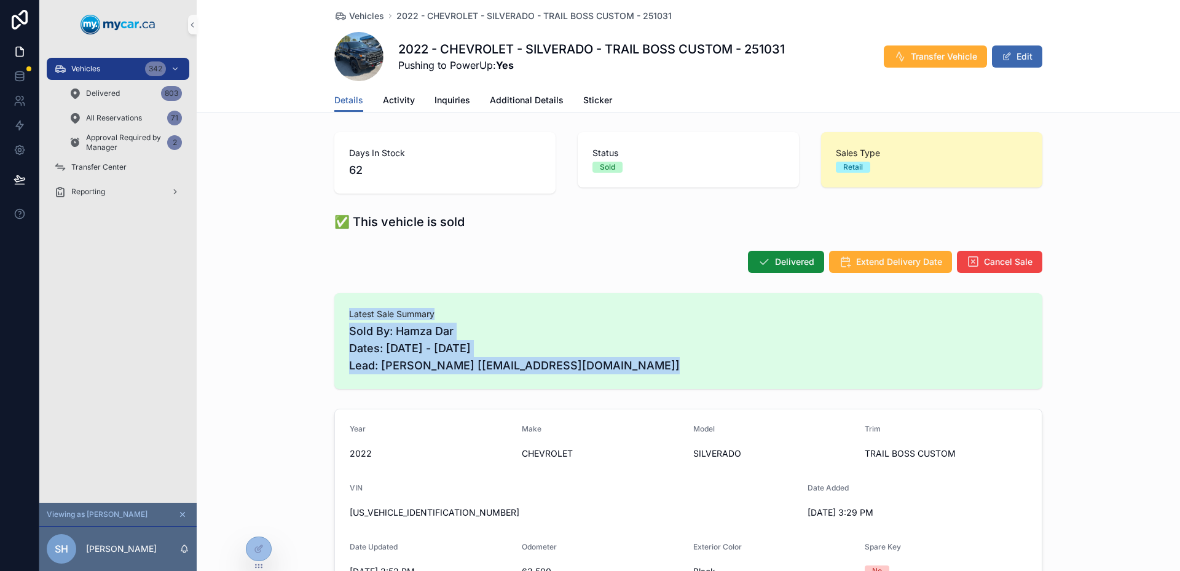
drag, startPoint x: 304, startPoint y: 319, endPoint x: 627, endPoint y: 361, distance: 325.8
click at [622, 361] on div "Latest Sale Summary Sold By: Hamza Dar Dates: [DATE] - [DATE] Lead: [PERSON_NAM…" at bounding box center [688, 341] width 983 height 106
click at [627, 361] on span "Sold By: Hamza Dar Dates: [DATE] - [DATE] Lead: [PERSON_NAME] [[EMAIL_ADDRESS][…" at bounding box center [688, 349] width 678 height 52
drag, startPoint x: 619, startPoint y: 355, endPoint x: 316, endPoint y: 308, distance: 306.5
click at [316, 308] on div "Latest Sale Summary Sold By: Hamza Dar Dates: [DATE] - [DATE] Lead: [PERSON_NAM…" at bounding box center [688, 341] width 983 height 106
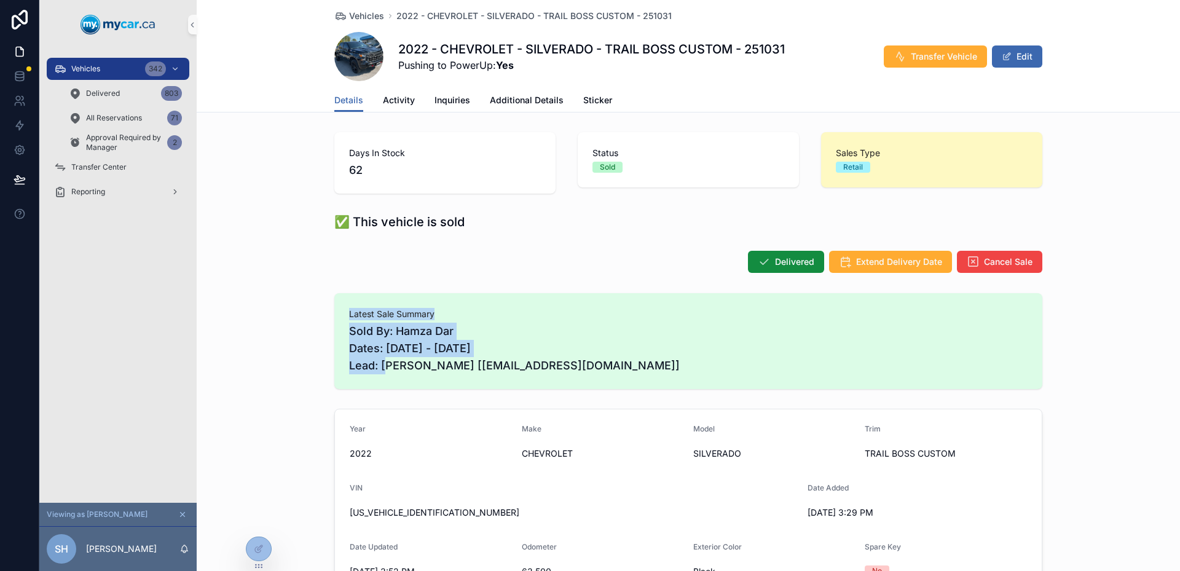
click at [316, 308] on div "Latest Sale Summary Sold By: Hamza Dar Dates: [DATE] - [DATE] Lead: [PERSON_NAM…" at bounding box center [688, 341] width 983 height 106
drag, startPoint x: 317, startPoint y: 308, endPoint x: 595, endPoint y: 358, distance: 282.7
click at [590, 357] on div "Latest Sale Summary Sold By: Hamza Dar Dates: [DATE] - [DATE] Lead: [PERSON_NAM…" at bounding box center [688, 341] width 983 height 106
click at [598, 358] on span "Sold By: Hamza Dar Dates: [DATE] - [DATE] Lead: [PERSON_NAME] [[EMAIL_ADDRESS][…" at bounding box center [688, 349] width 678 height 52
drag, startPoint x: 598, startPoint y: 358, endPoint x: 429, endPoint y: 331, distance: 171.0
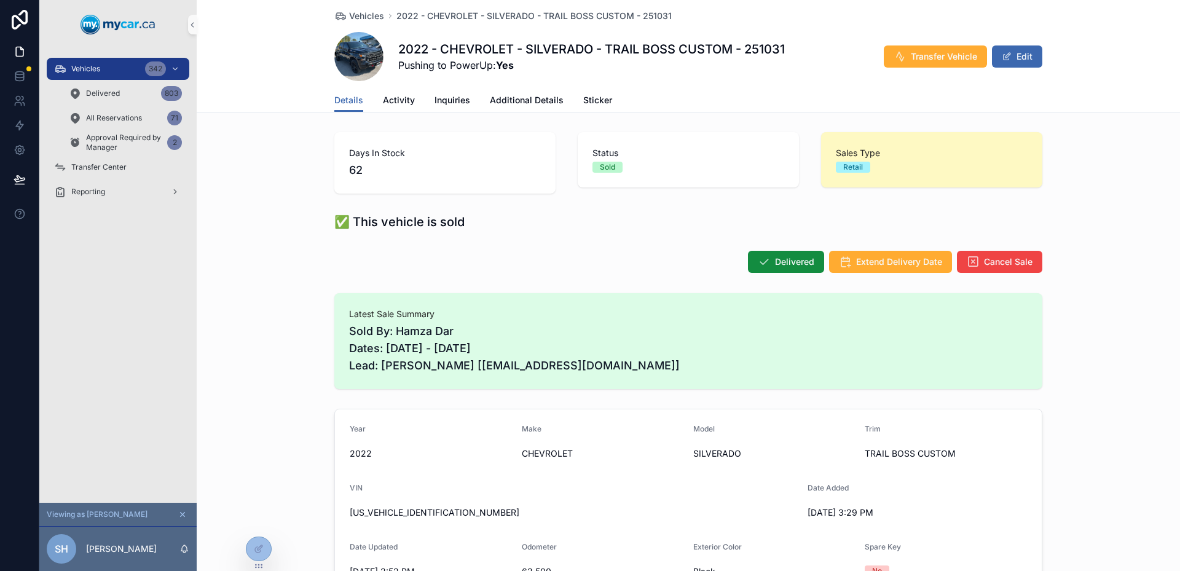
click at [434, 332] on span "Sold By: Hamza Dar Dates: [DATE] - [DATE] Lead: [PERSON_NAME] [[EMAIL_ADDRESS][…" at bounding box center [688, 349] width 678 height 52
click at [429, 331] on span "Sold By: Hamza Dar Dates: [DATE] - [DATE] Lead: [PERSON_NAME] [[EMAIL_ADDRESS][…" at bounding box center [688, 349] width 678 height 52
click at [498, 353] on span "Sold By: Hamza Dar Dates: [DATE] - [DATE] Lead: [PERSON_NAME] [[EMAIL_ADDRESS][…" at bounding box center [688, 349] width 678 height 52
drag, startPoint x: 498, startPoint y: 353, endPoint x: 391, endPoint y: 351, distance: 106.9
click at [391, 351] on span "Sold By: Hamza Dar Dates: [DATE] - [DATE] Lead: [PERSON_NAME] [[EMAIL_ADDRESS][…" at bounding box center [688, 349] width 678 height 52
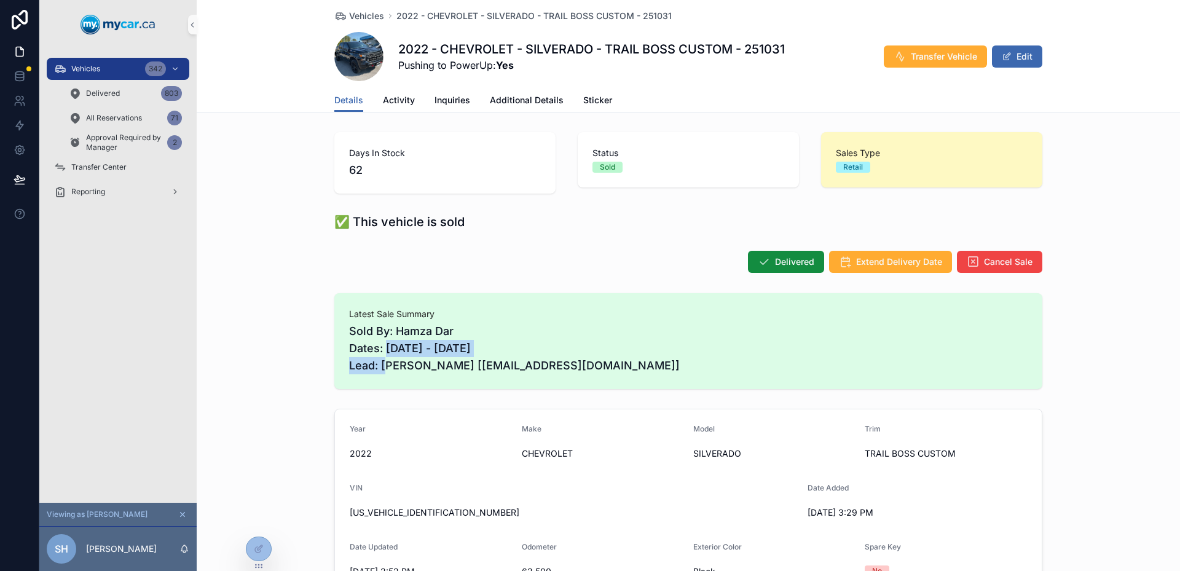
click at [391, 351] on span "Sold By: Hamza Dar Dates: [DATE] - [DATE] Lead: [PERSON_NAME] [[EMAIL_ADDRESS][…" at bounding box center [688, 349] width 678 height 52
drag, startPoint x: 391, startPoint y: 351, endPoint x: 503, endPoint y: 339, distance: 112.5
click at [494, 341] on span "Sold By: Hamza Dar Dates: [DATE] - [DATE] Lead: [PERSON_NAME] [[EMAIL_ADDRESS][…" at bounding box center [688, 349] width 678 height 52
click at [503, 339] on span "Sold By: Hamza Dar Dates: [DATE] - [DATE] Lead: [PERSON_NAME] [[EMAIL_ADDRESS][…" at bounding box center [688, 349] width 678 height 52
click at [254, 525] on icon at bounding box center [259, 522] width 10 height 10
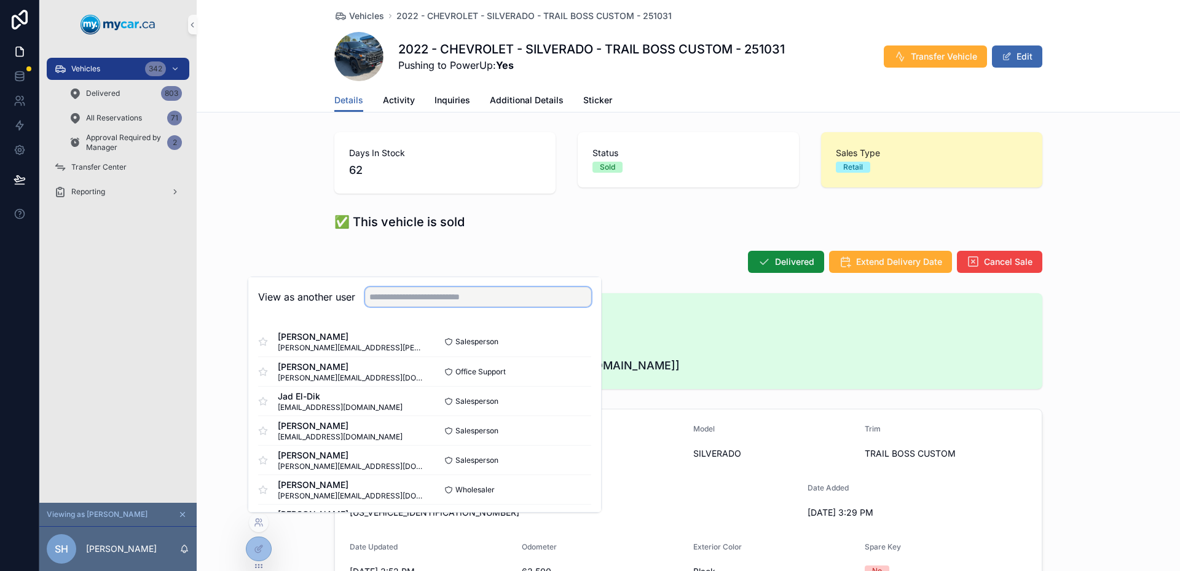
click at [442, 297] on input "text" at bounding box center [478, 297] width 226 height 20
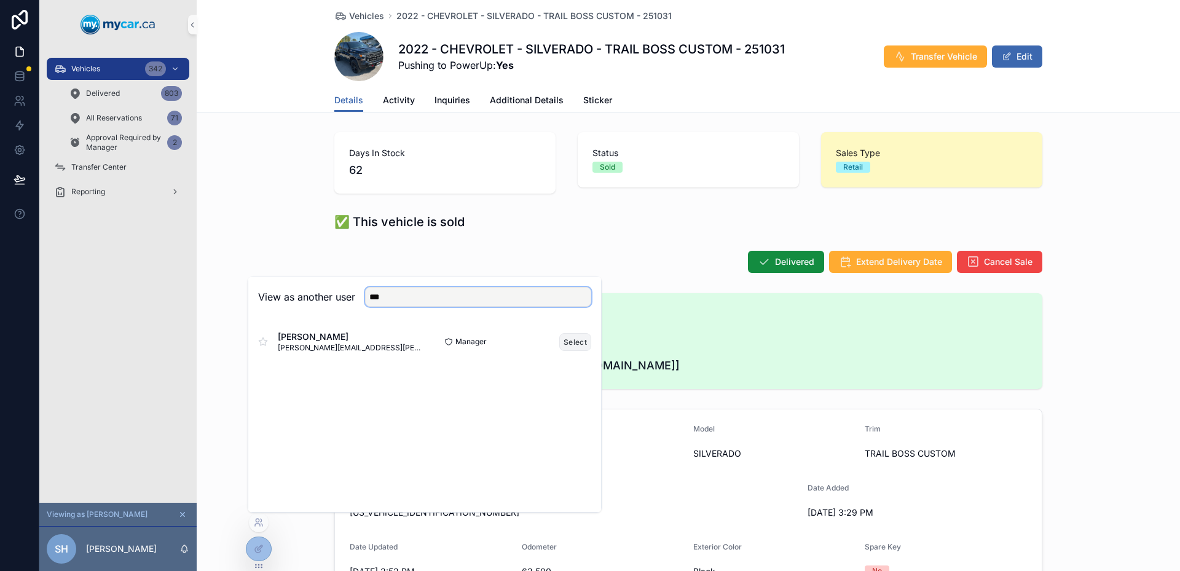
type input "***"
click at [565, 342] on button "Select" at bounding box center [575, 342] width 32 height 18
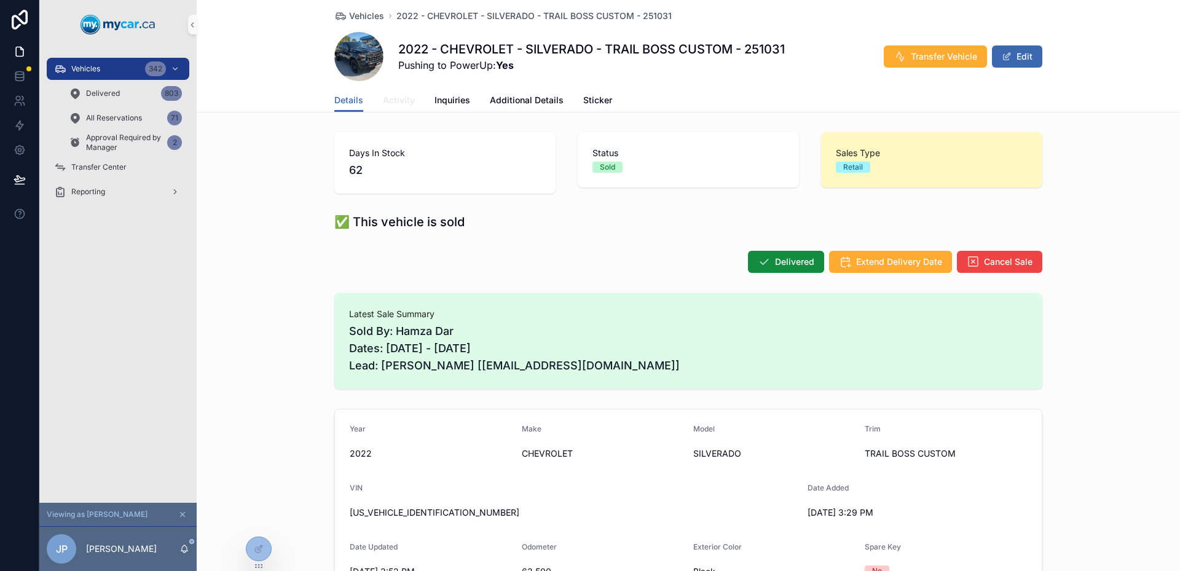
click at [401, 103] on span "Activity" at bounding box center [399, 100] width 32 height 12
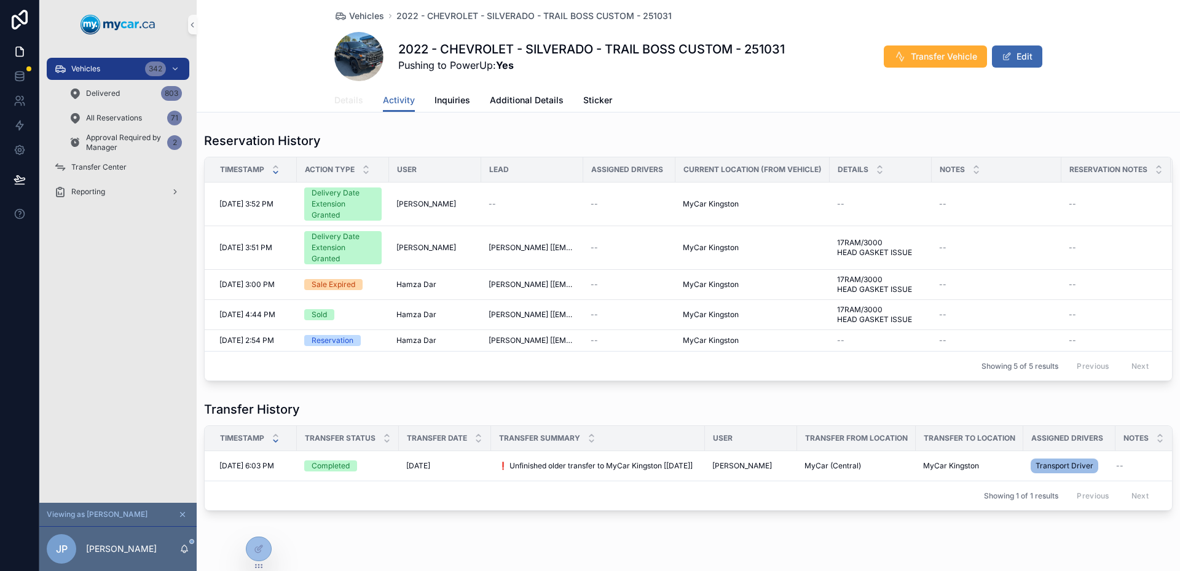
click at [354, 104] on span "Details" at bounding box center [348, 100] width 29 height 12
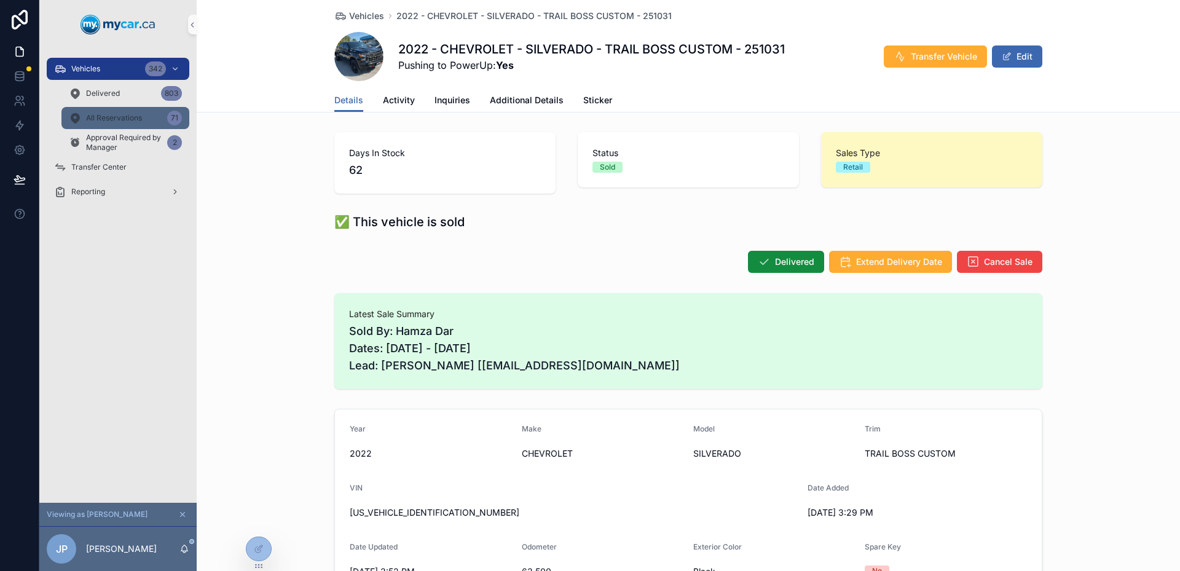
click at [109, 123] on div "All Reservations 71" at bounding box center [125, 118] width 113 height 20
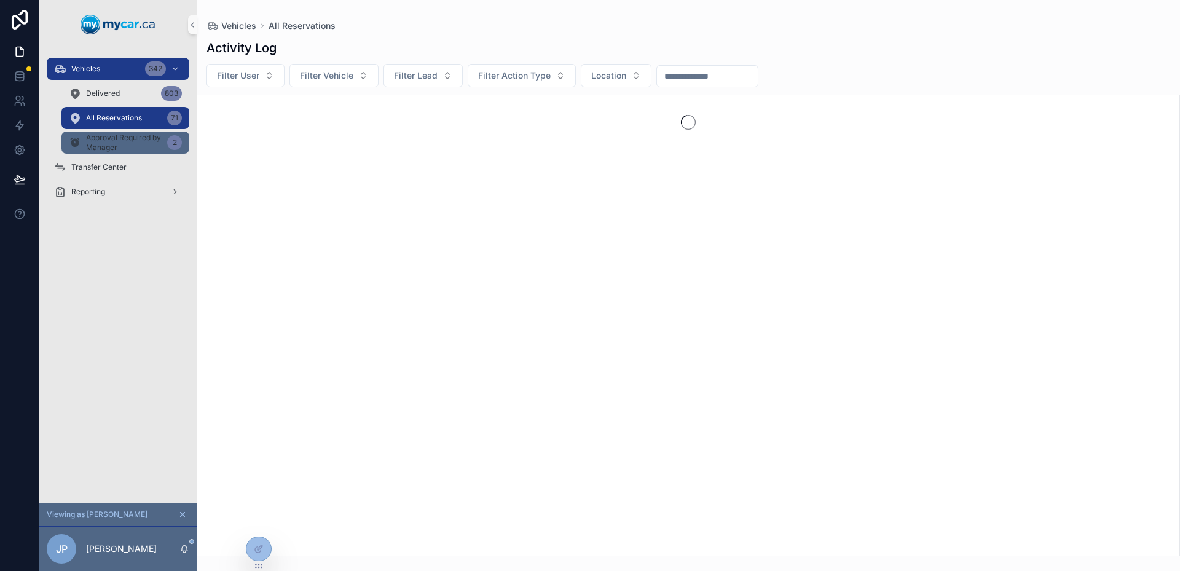
click at [116, 134] on span "Approval Required by Manager" at bounding box center [124, 143] width 76 height 20
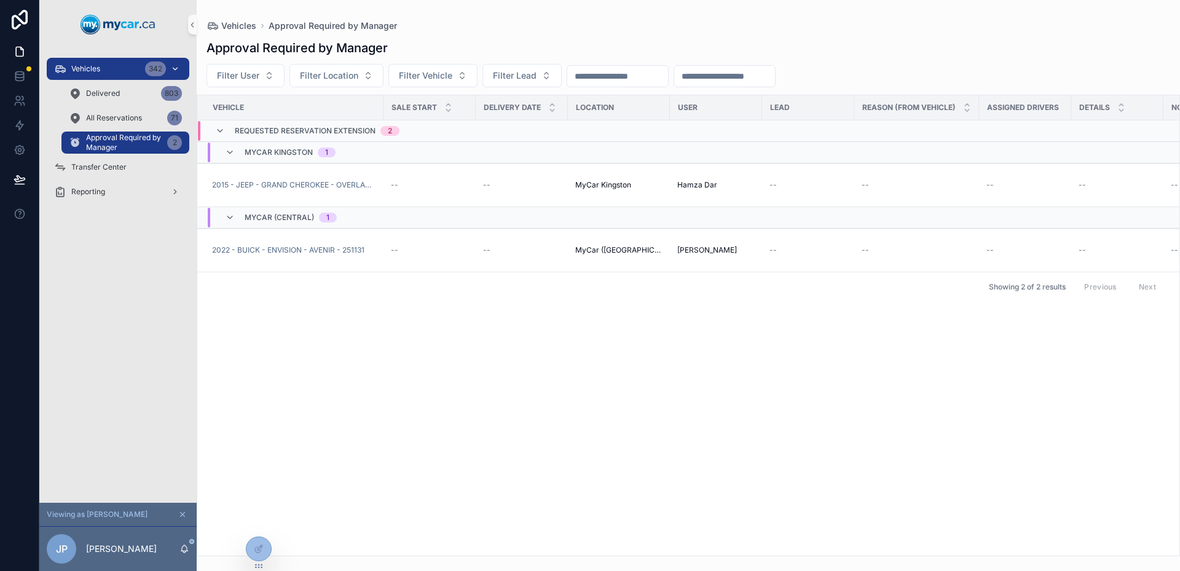
click at [108, 66] on div "Vehicles 342" at bounding box center [118, 69] width 128 height 20
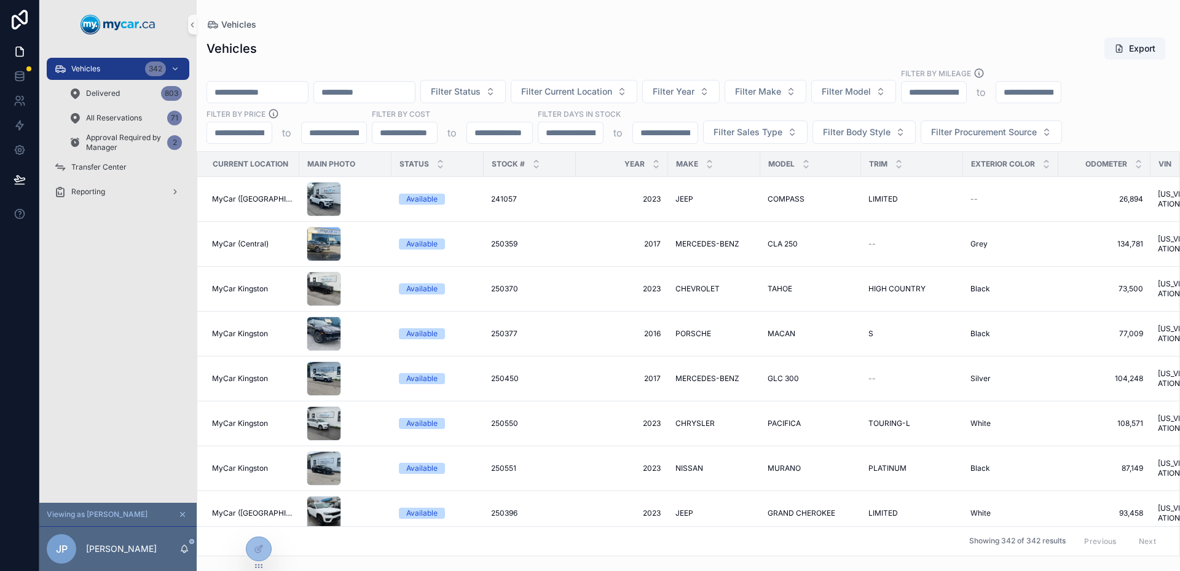
click at [273, 88] on input "scrollable content" at bounding box center [257, 92] width 101 height 17
type input "******"
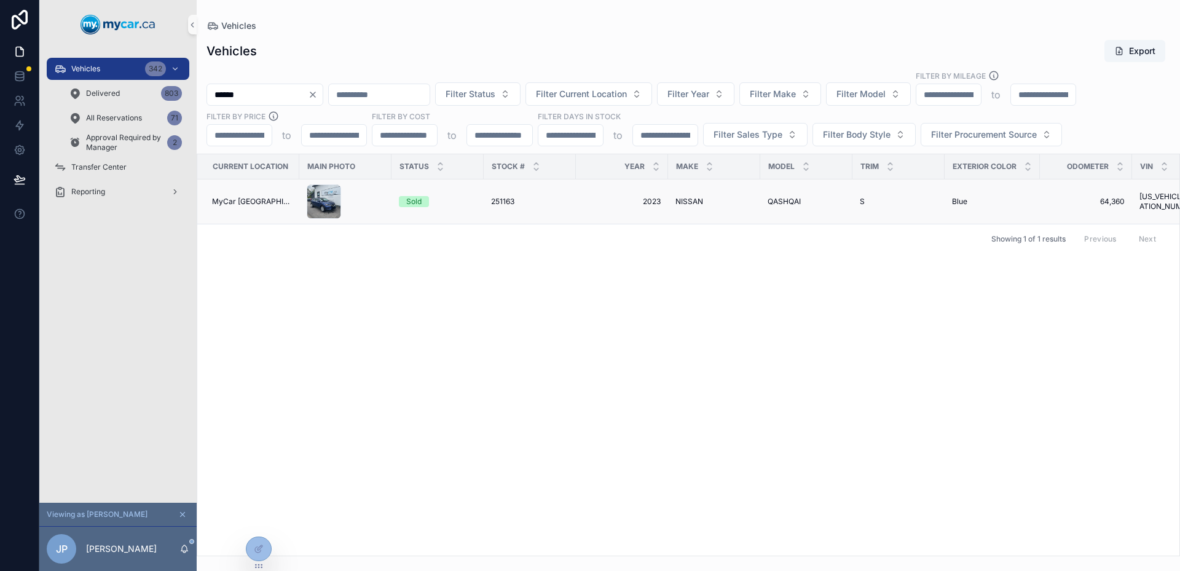
click at [546, 197] on div "251163 251163" at bounding box center [529, 202] width 77 height 10
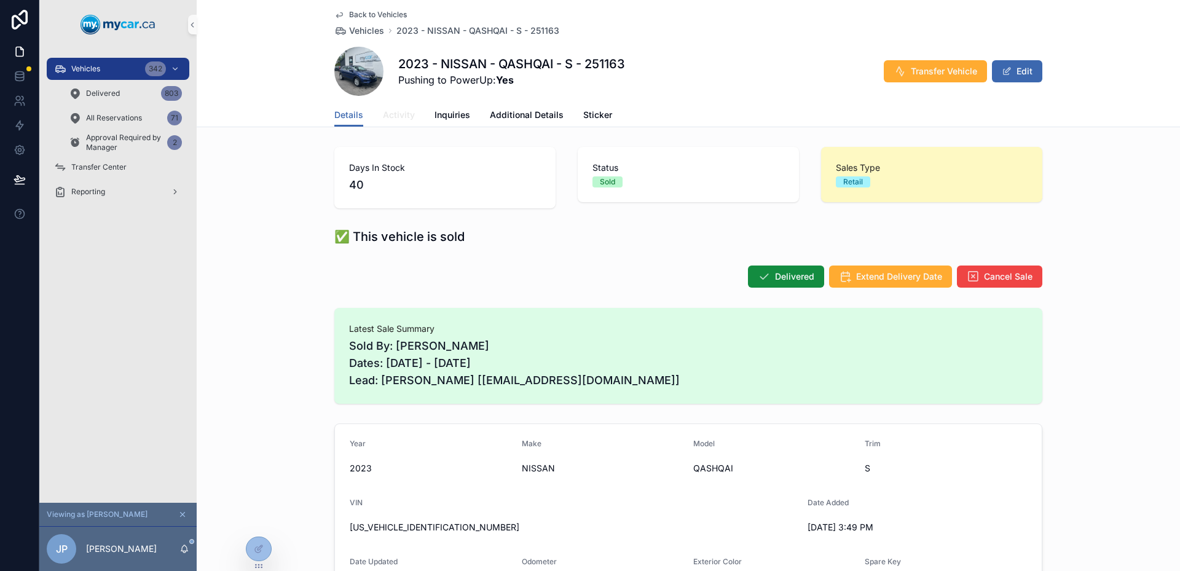
click at [393, 111] on span "Activity" at bounding box center [399, 115] width 32 height 12
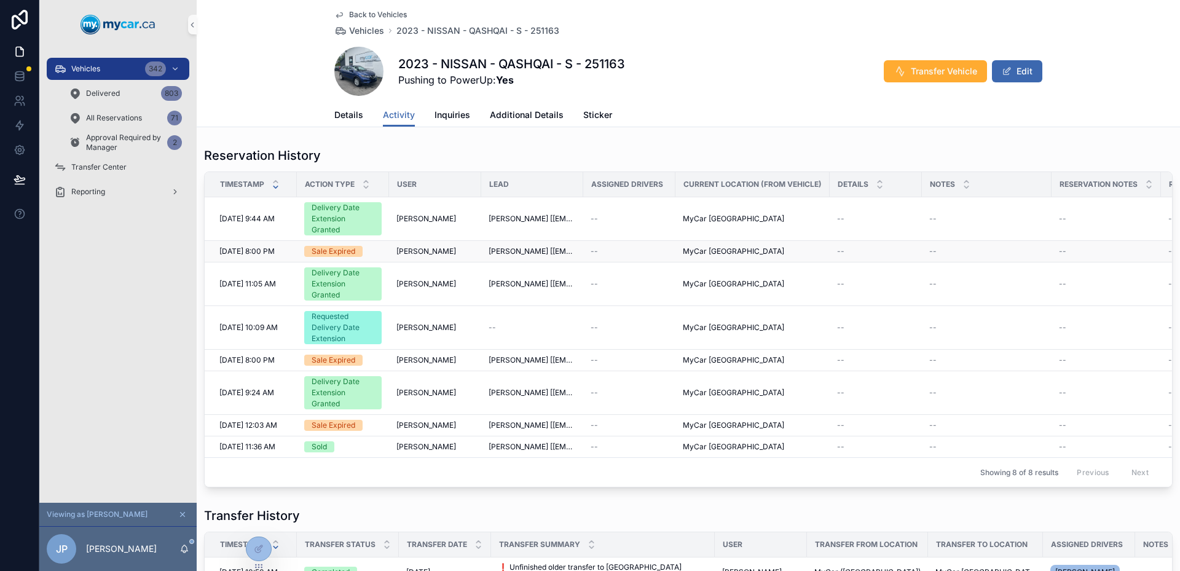
click at [399, 253] on span "Allan Atkins" at bounding box center [426, 251] width 60 height 10
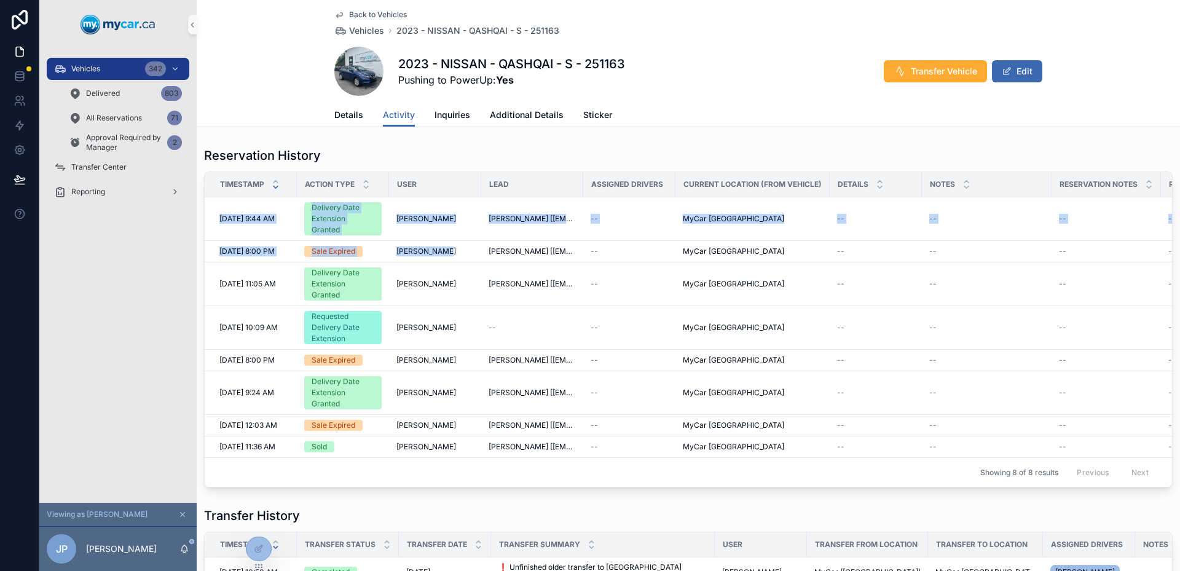
drag, startPoint x: 399, startPoint y: 253, endPoint x: 415, endPoint y: 252, distance: 15.4
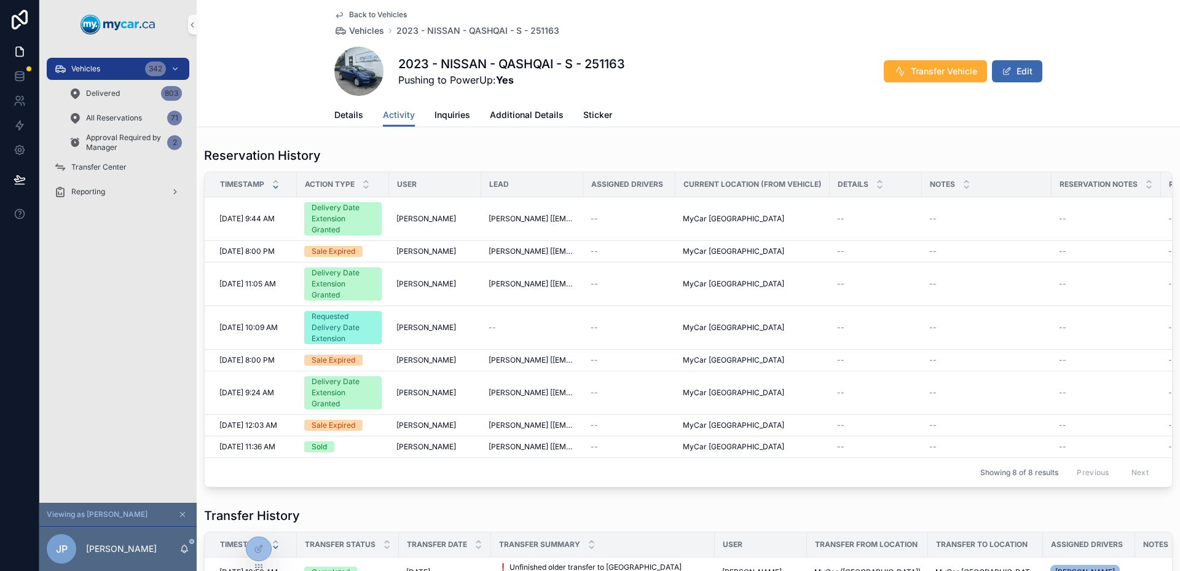
click at [420, 251] on span "Allan Atkins" at bounding box center [426, 251] width 60 height 10
drag, startPoint x: 403, startPoint y: 214, endPoint x: 433, endPoint y: 218, distance: 30.4
click at [432, 218] on span "Laurie Sharpe" at bounding box center [426, 219] width 60 height 10
click at [433, 218] on span "Laurie Sharpe" at bounding box center [426, 219] width 60 height 10
drag, startPoint x: 433, startPoint y: 218, endPoint x: 393, endPoint y: 218, distance: 39.9
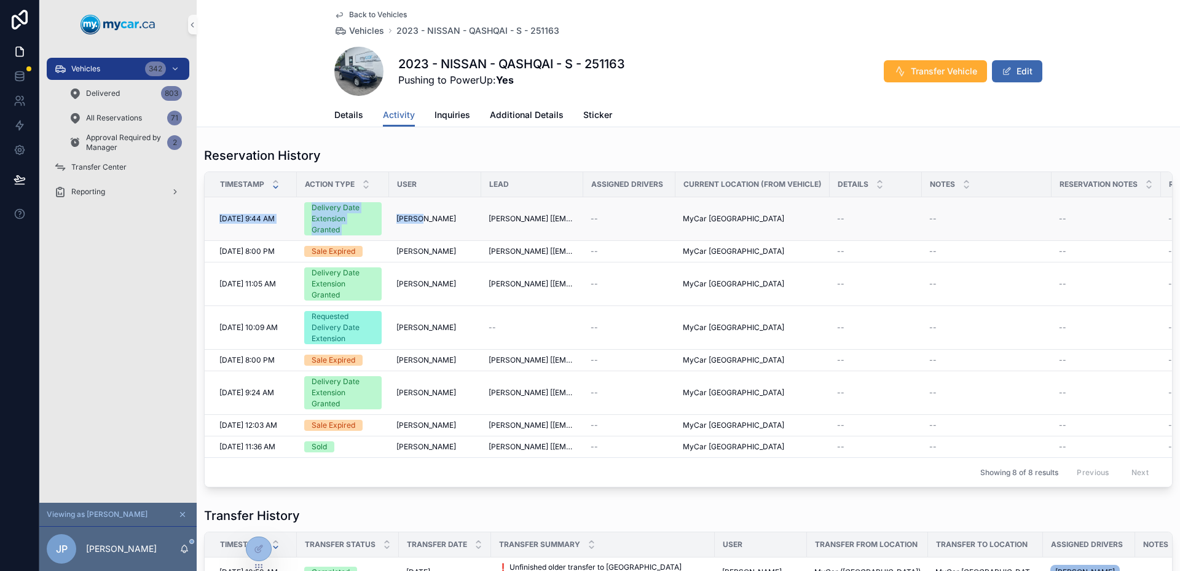
click at [393, 218] on td "Laurie Sharpe" at bounding box center [435, 219] width 92 height 44
drag, startPoint x: 402, startPoint y: 218, endPoint x: 431, endPoint y: 221, distance: 29.1
click at [431, 221] on span "Laurie Sharpe" at bounding box center [426, 219] width 60 height 10
drag, startPoint x: 220, startPoint y: 283, endPoint x: 258, endPoint y: 278, distance: 38.5
click at [258, 278] on td "9/26/2025 11:05 AM 9/26/2025 11:05 AM" at bounding box center [251, 284] width 92 height 44
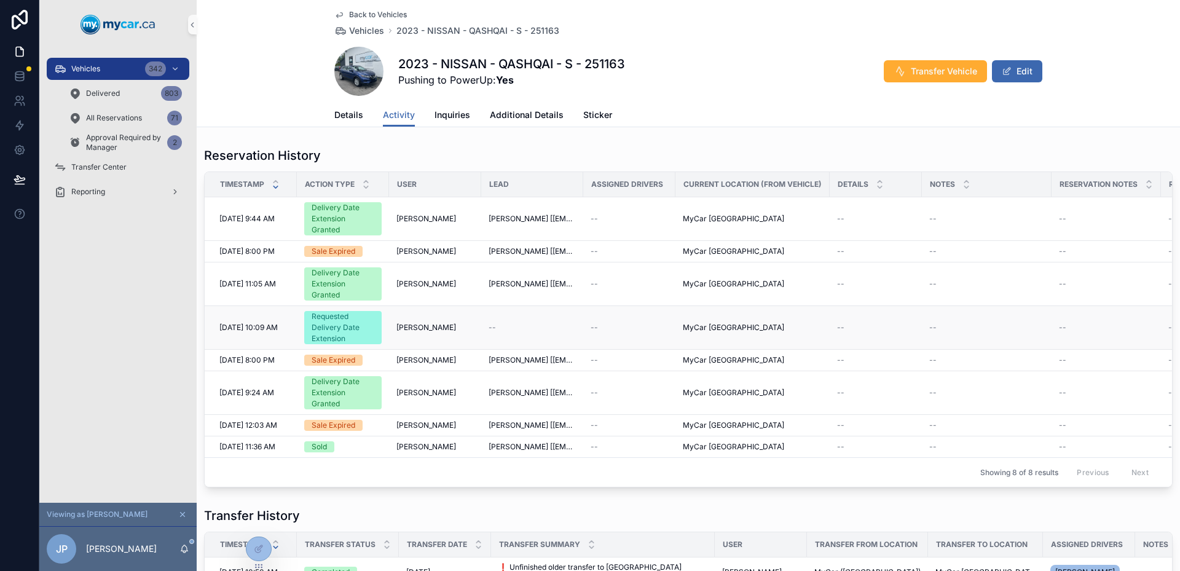
click at [637, 306] on td "--" at bounding box center [629, 328] width 92 height 44
click at [679, 138] on div "Back to Vehicles Vehicles 2023 - NISSAN - QASHQAI - S - 251163 2023 - NISSAN - …" at bounding box center [688, 350] width 983 height 700
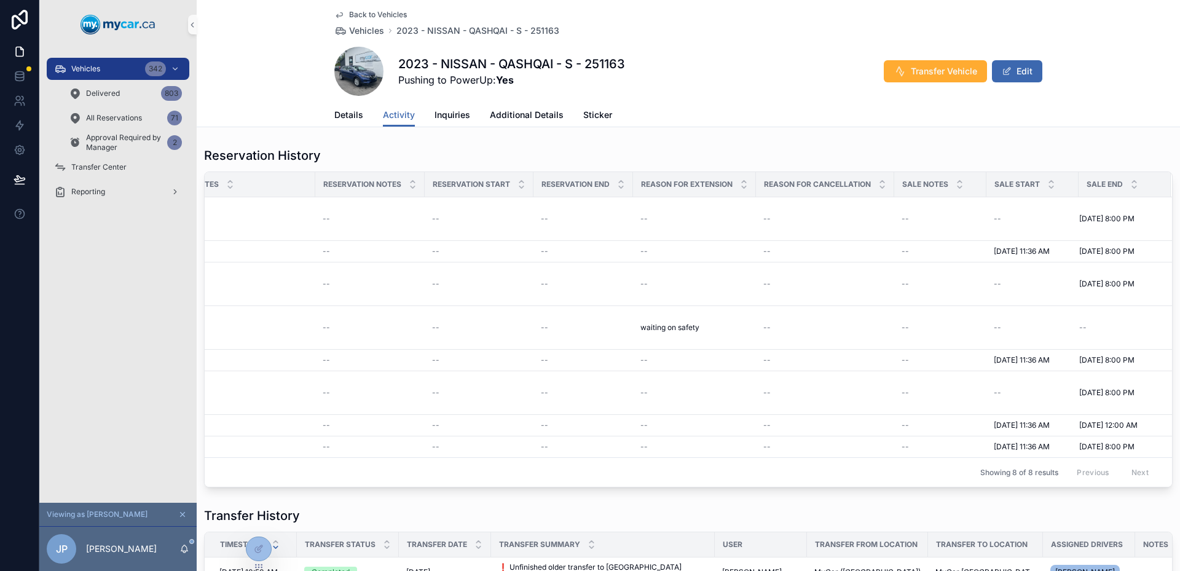
drag, startPoint x: 726, startPoint y: 81, endPoint x: 770, endPoint y: 153, distance: 84.4
click at [726, 81] on div "2023 - NISSAN - QASHQAI - S - 251163 Pushing to PowerUp: Yes Transfer Vehicle E…" at bounding box center [688, 71] width 708 height 49
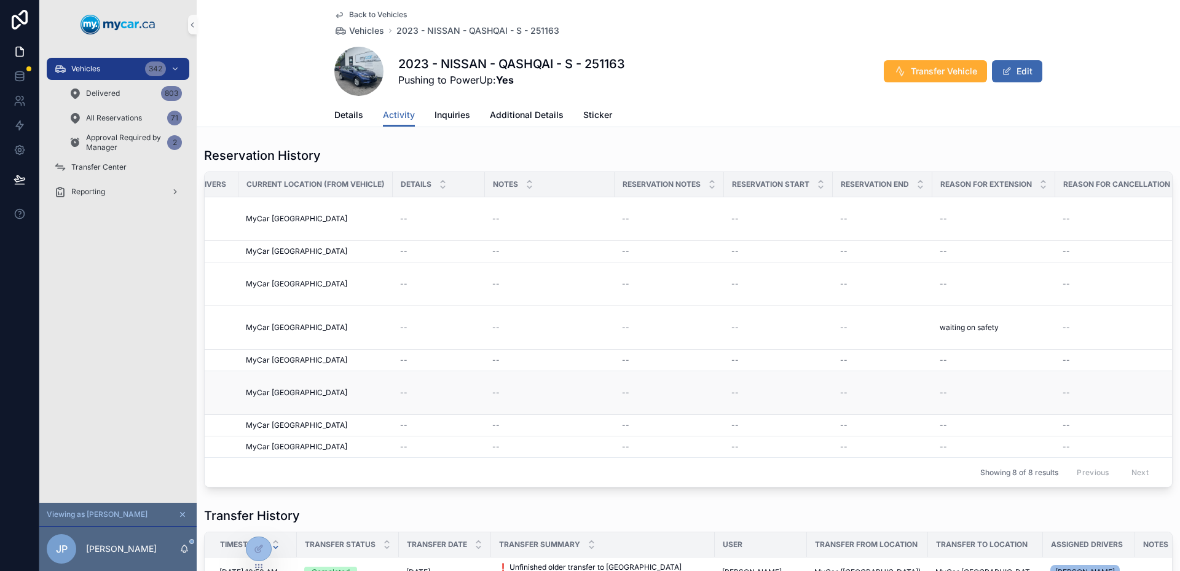
scroll to position [0, 0]
